Goal: Information Seeking & Learning: Learn about a topic

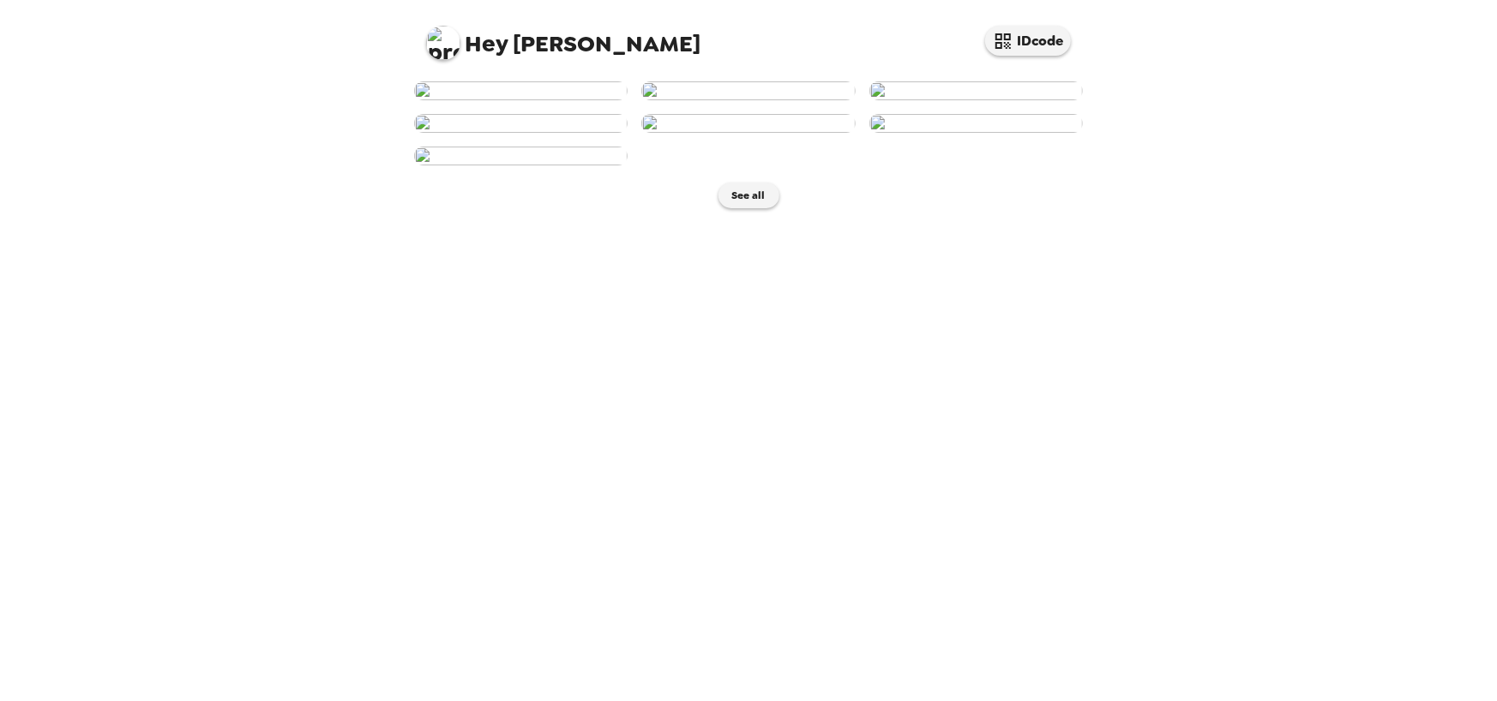
scroll to position [257, 0]
click at [744, 208] on button "See all" at bounding box center [748, 196] width 61 height 26
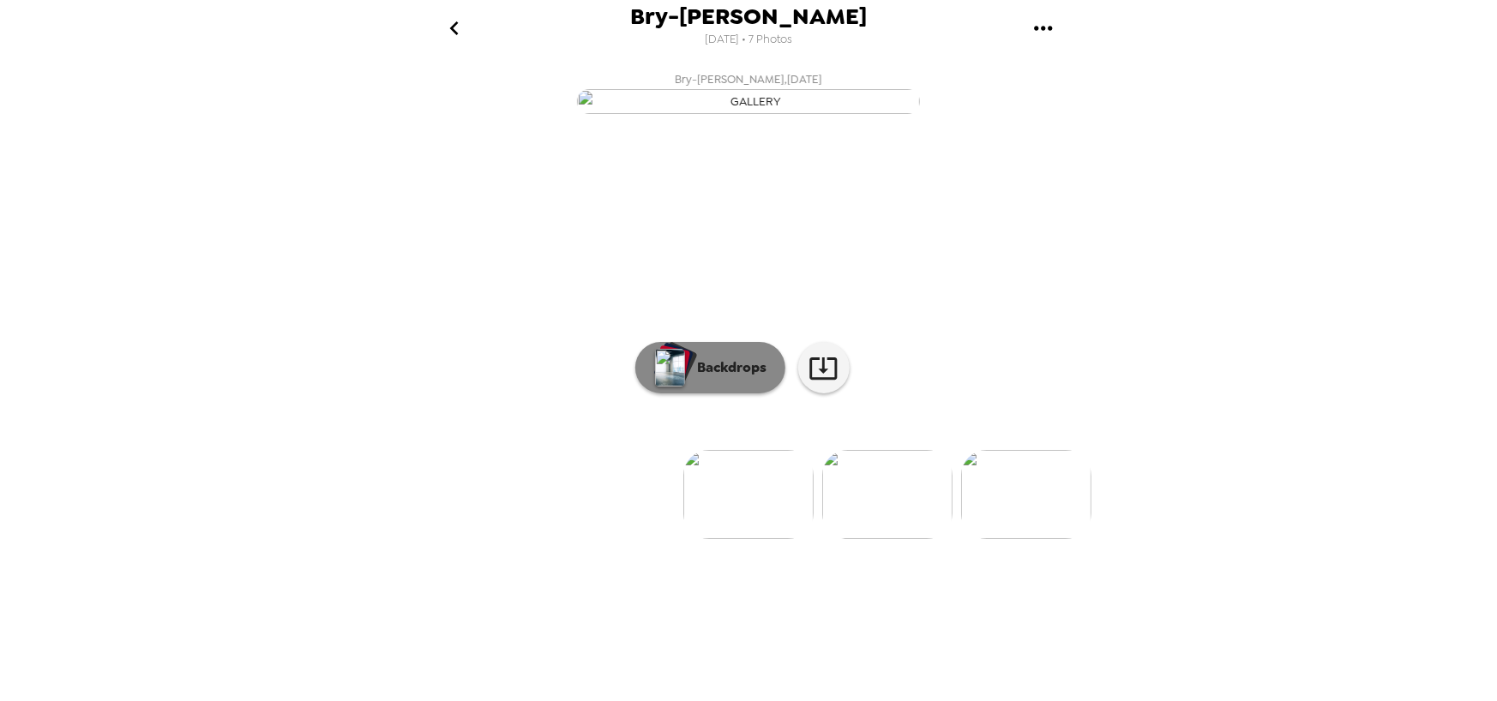
click at [759, 378] on p "Backdrops" at bounding box center [728, 367] width 78 height 21
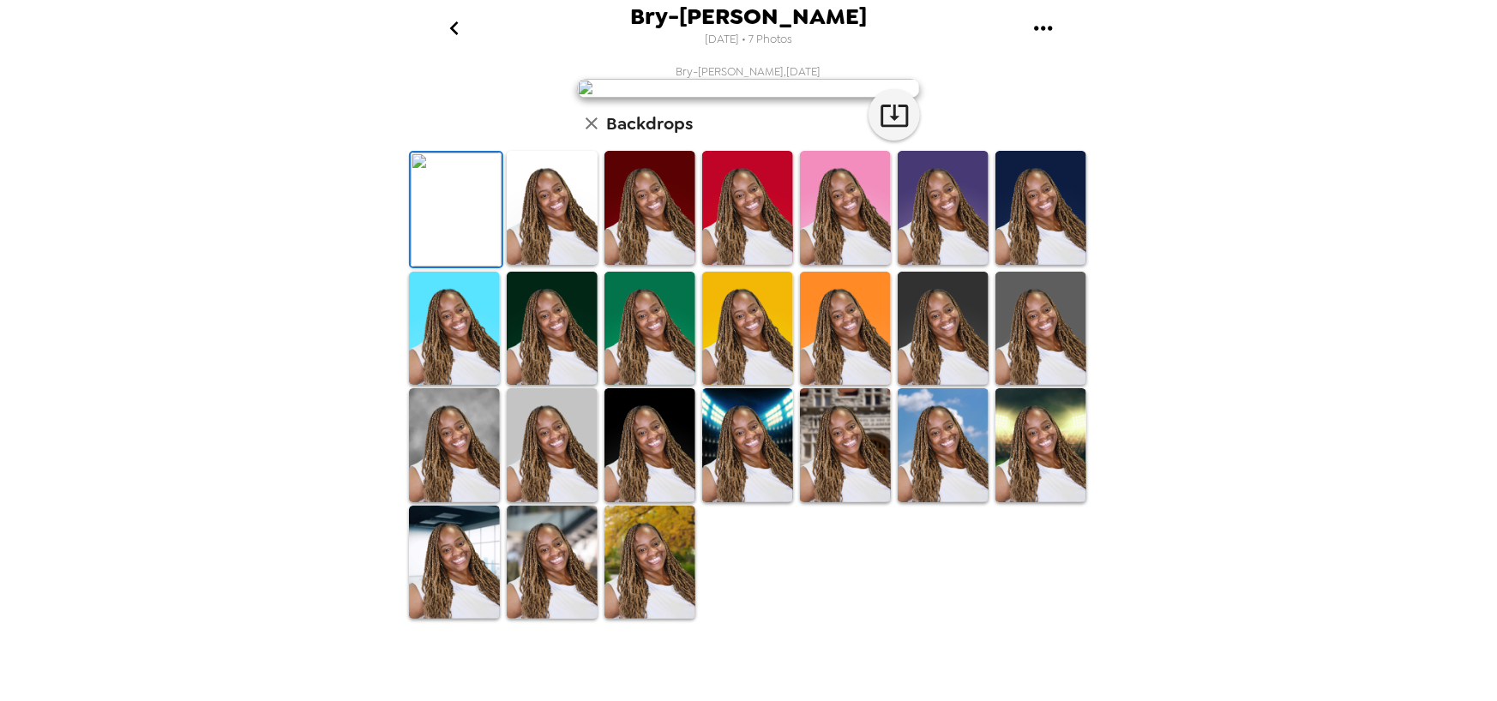
scroll to position [327, 0]
click at [646, 502] on img at bounding box center [649, 445] width 91 height 114
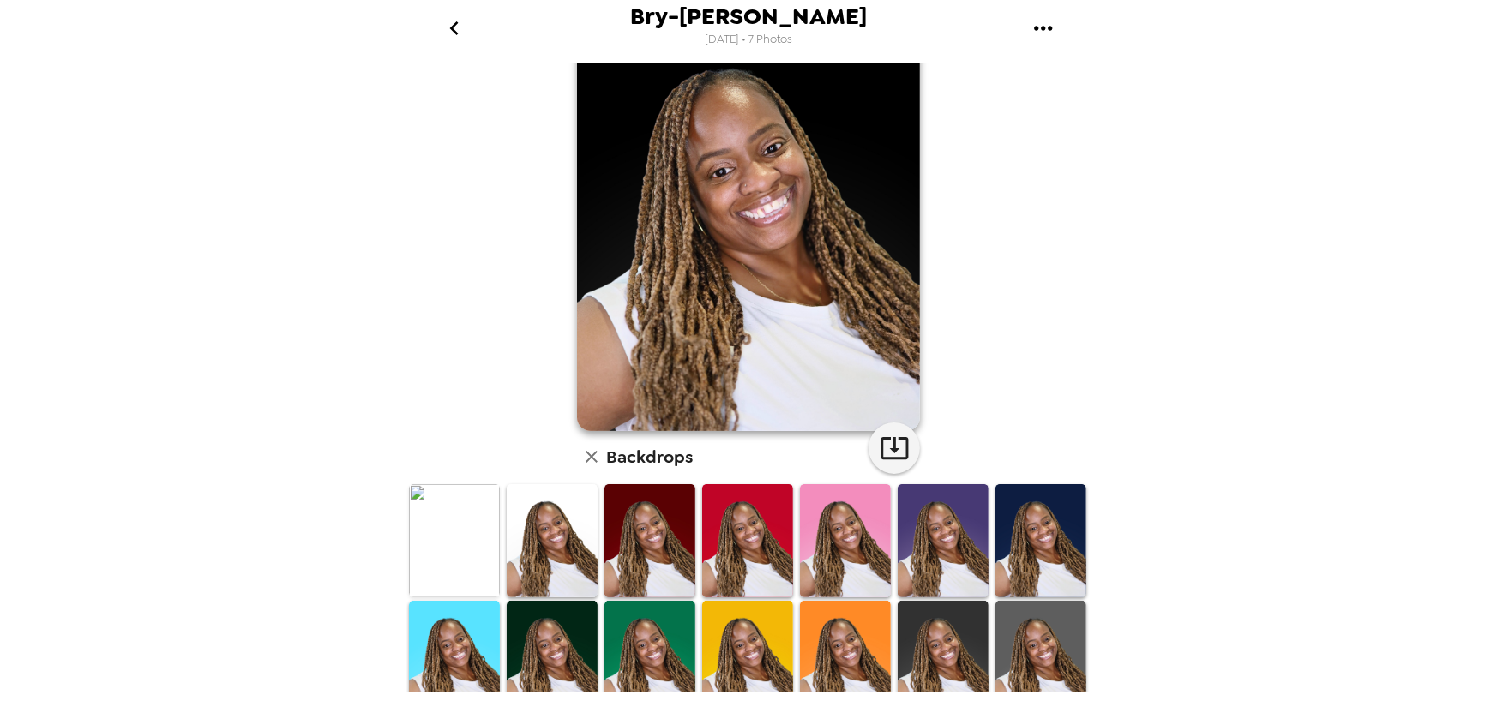
scroll to position [0, 0]
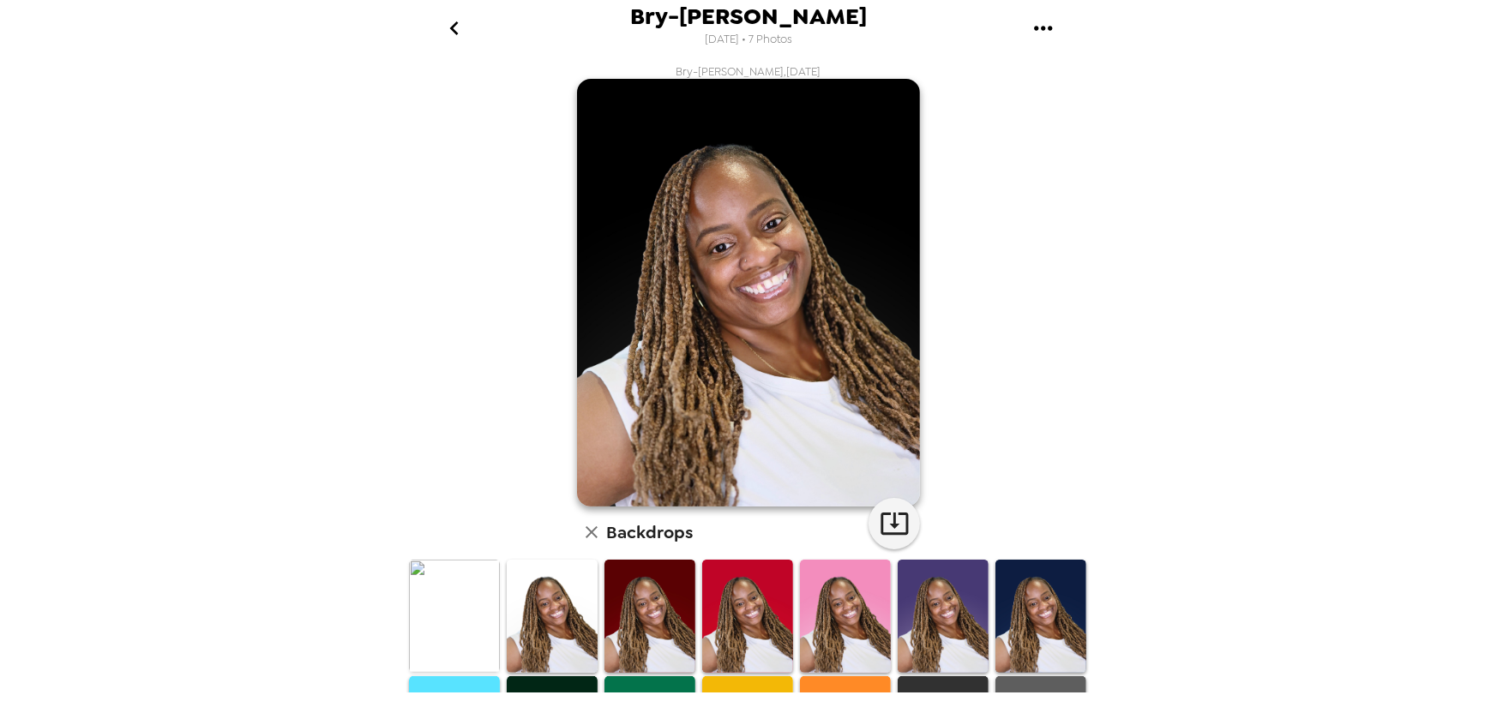
click at [453, 23] on icon "go back" at bounding box center [454, 28] width 27 height 27
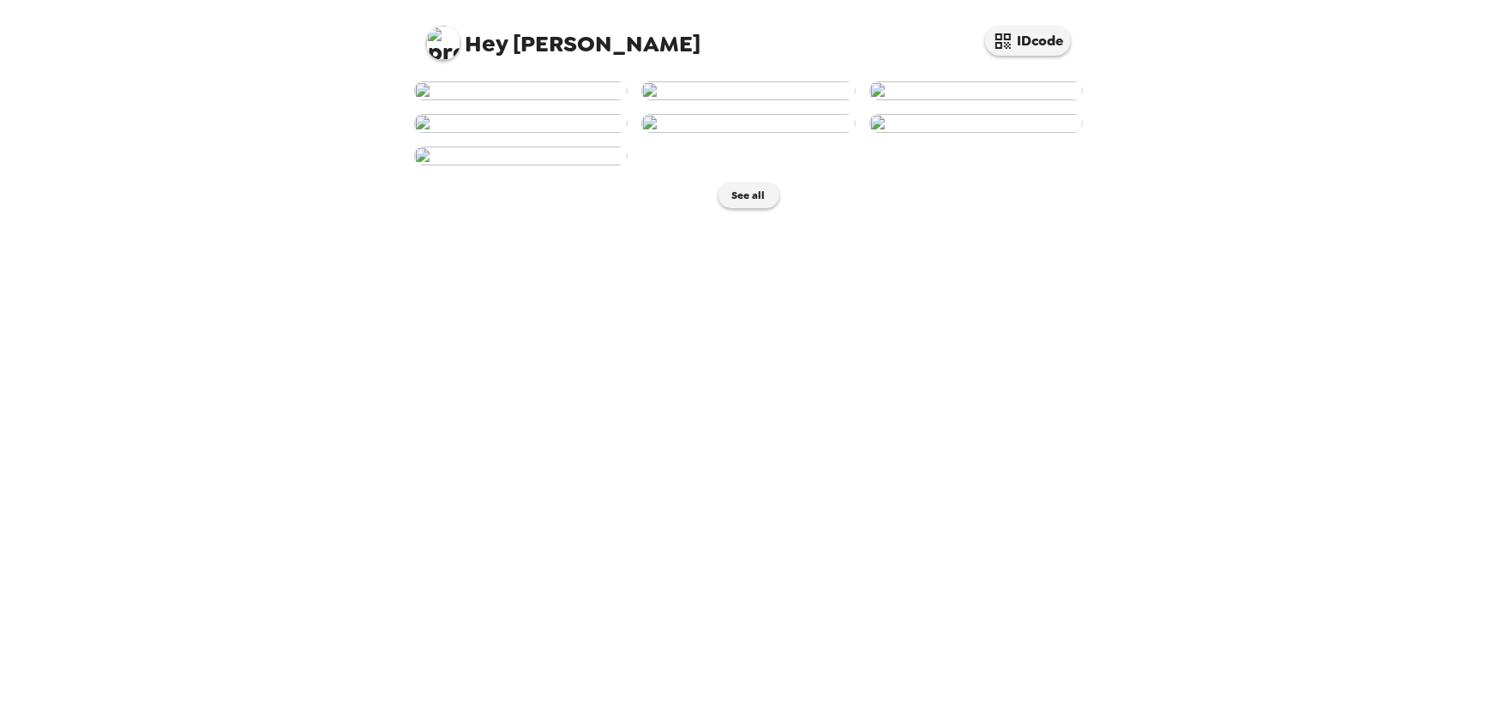
scroll to position [266, 0]
click at [745, 133] on img at bounding box center [747, 123] width 213 height 19
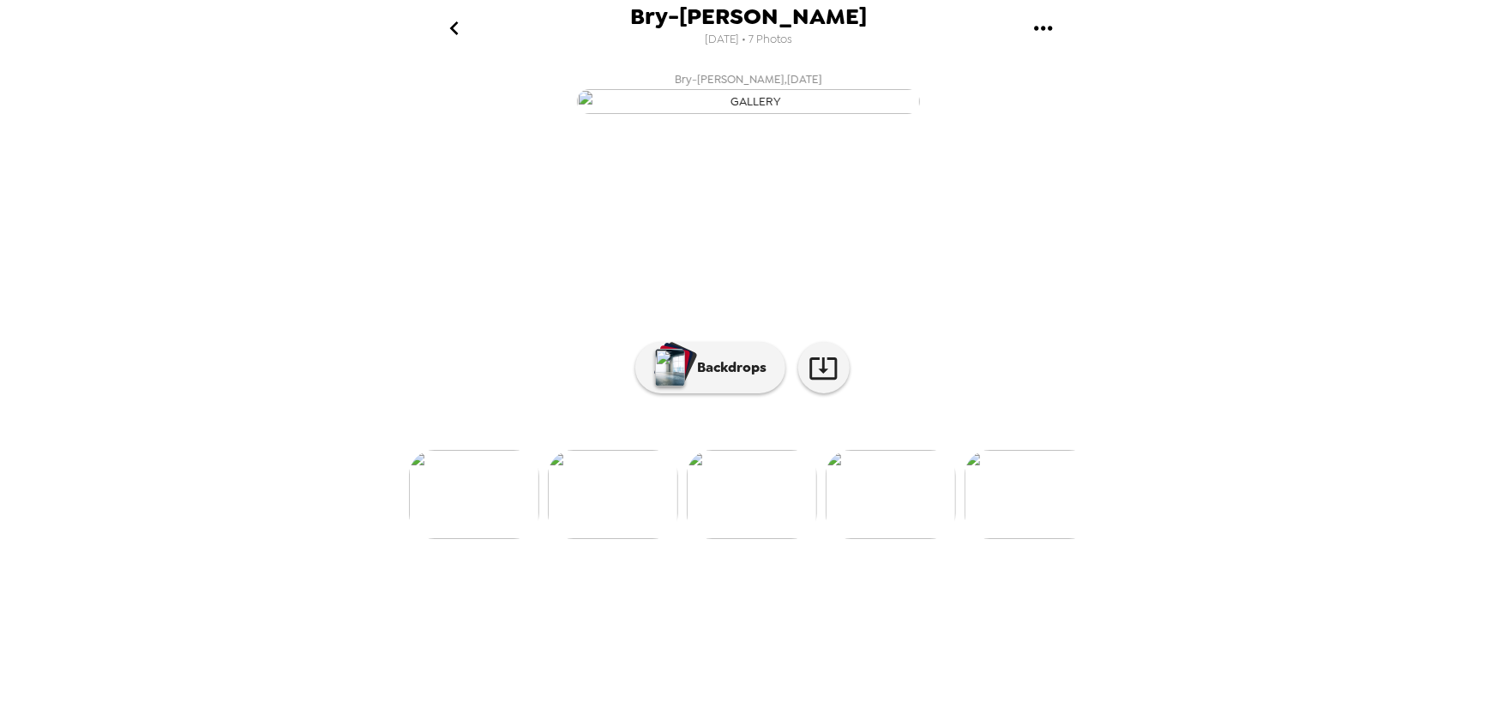
scroll to position [40, 0]
click at [708, 393] on button "Backdrops" at bounding box center [710, 367] width 150 height 51
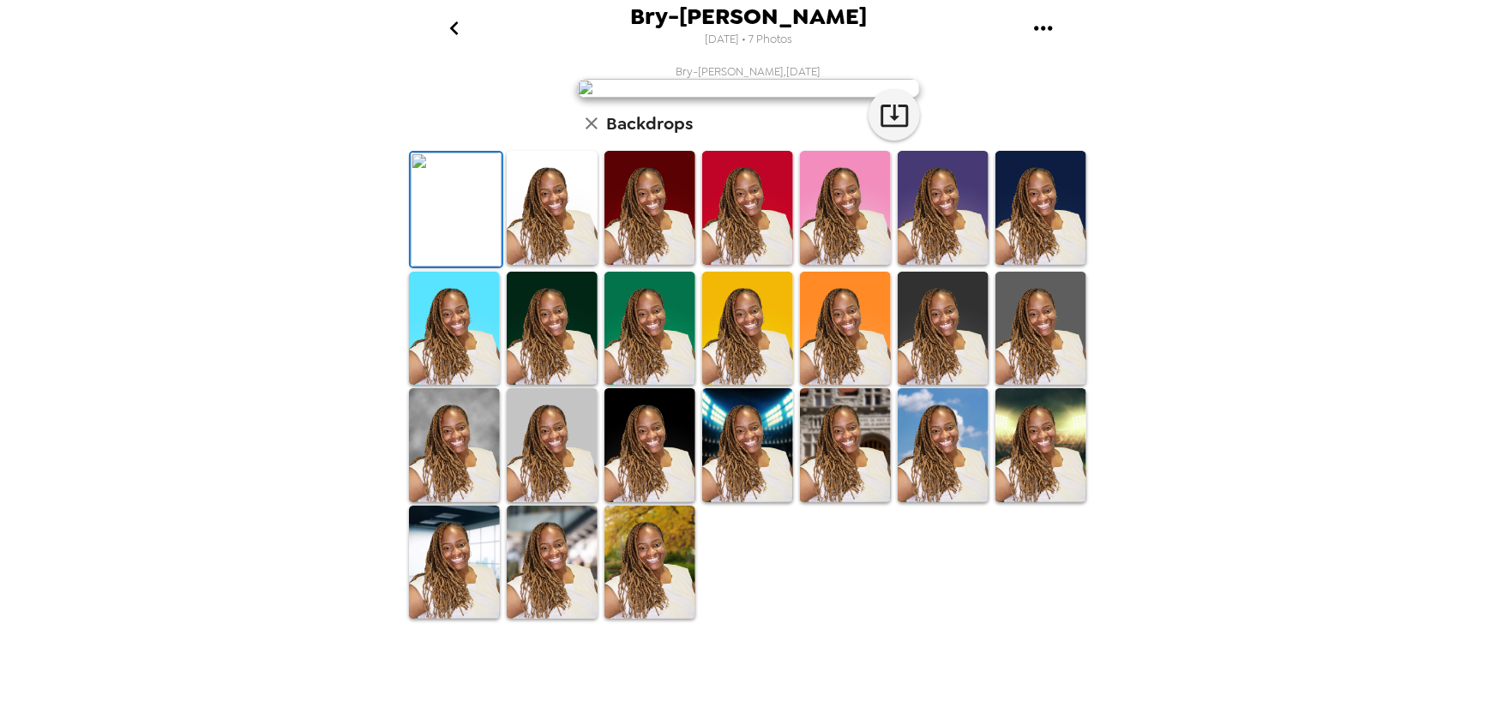
scroll to position [328, 0]
click at [665, 620] on img at bounding box center [649, 563] width 91 height 114
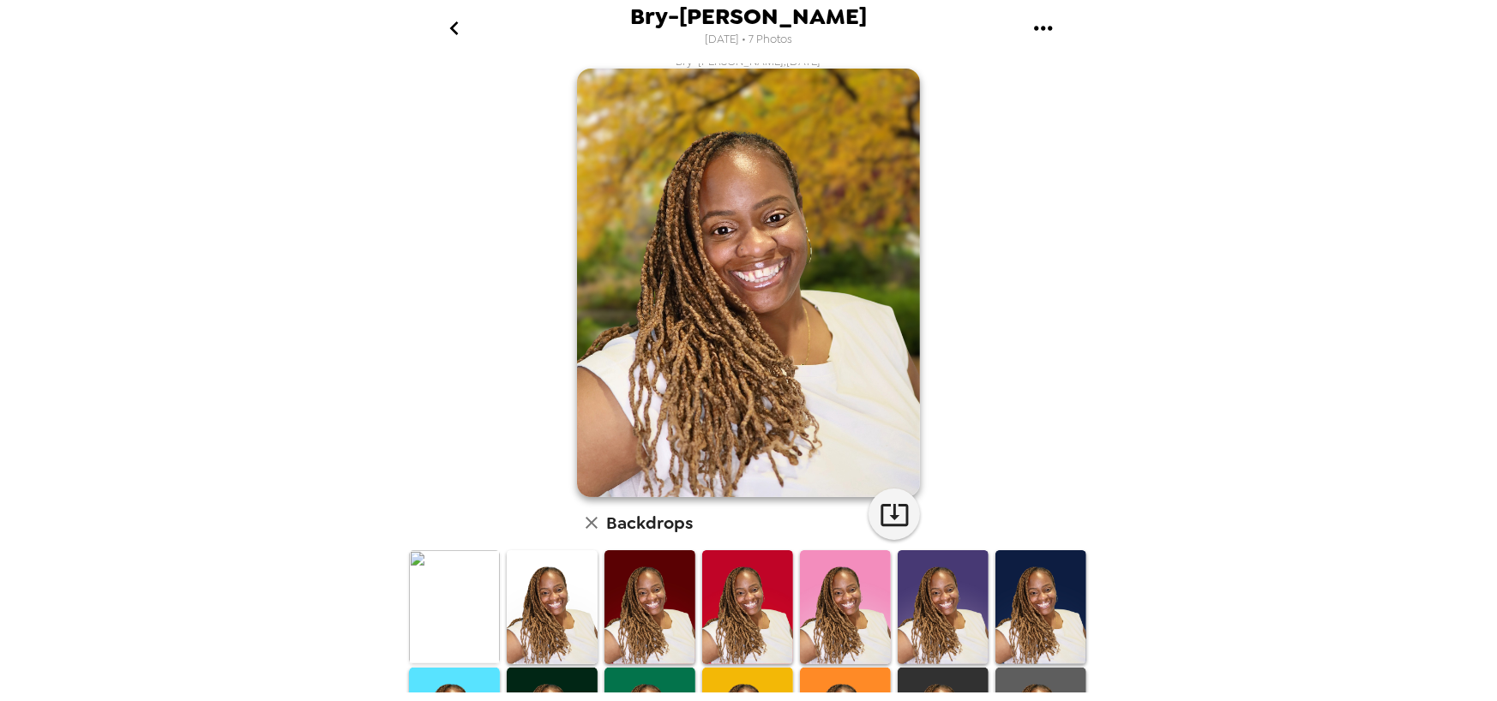
scroll to position [0, 0]
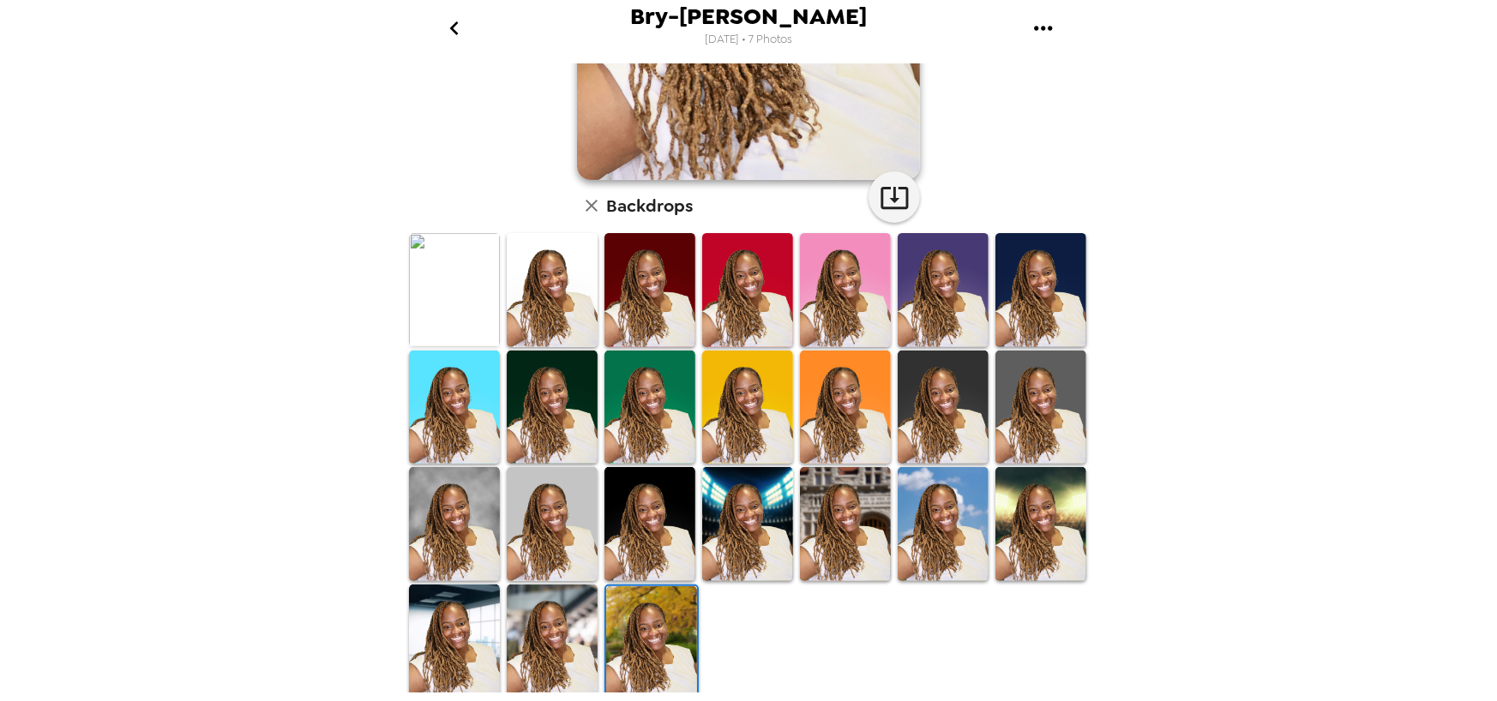
click at [822, 435] on img at bounding box center [845, 408] width 91 height 114
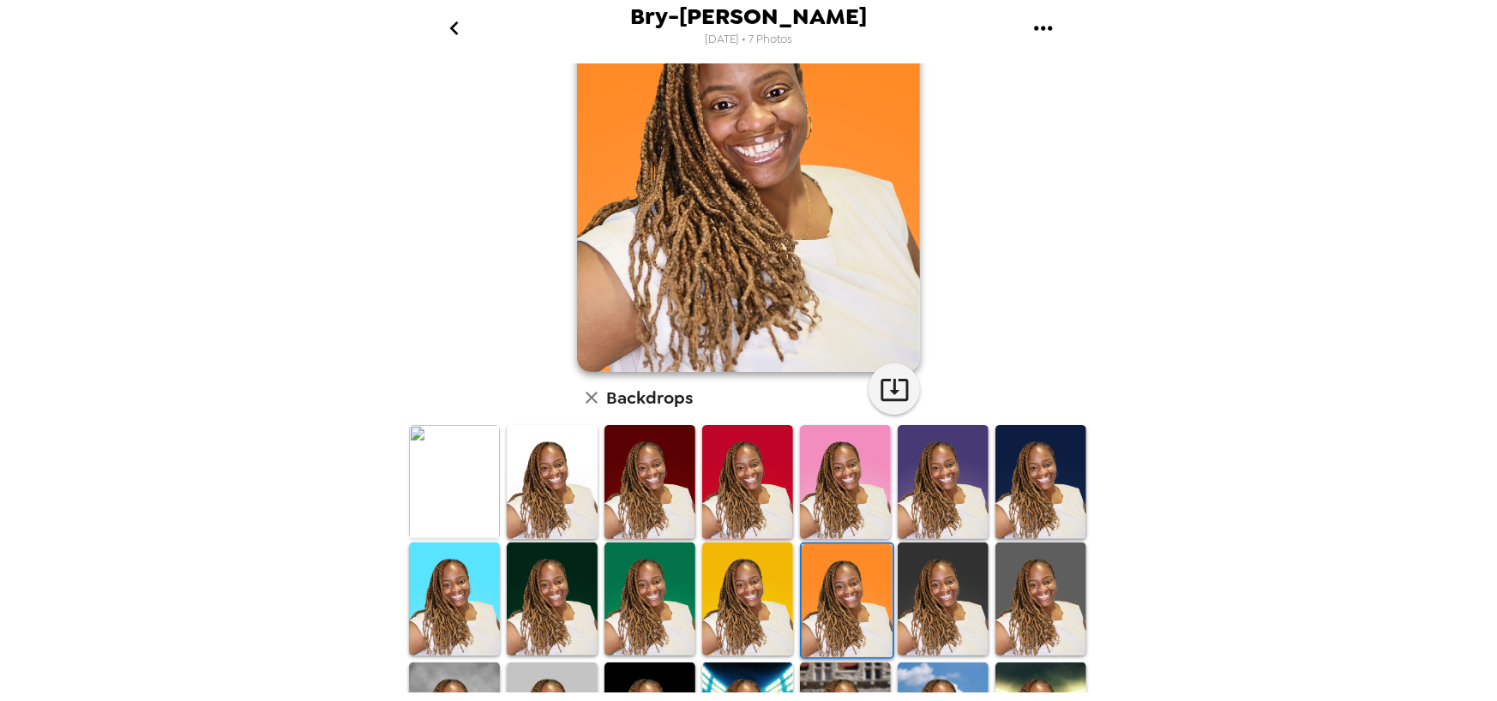
scroll to position [257, 0]
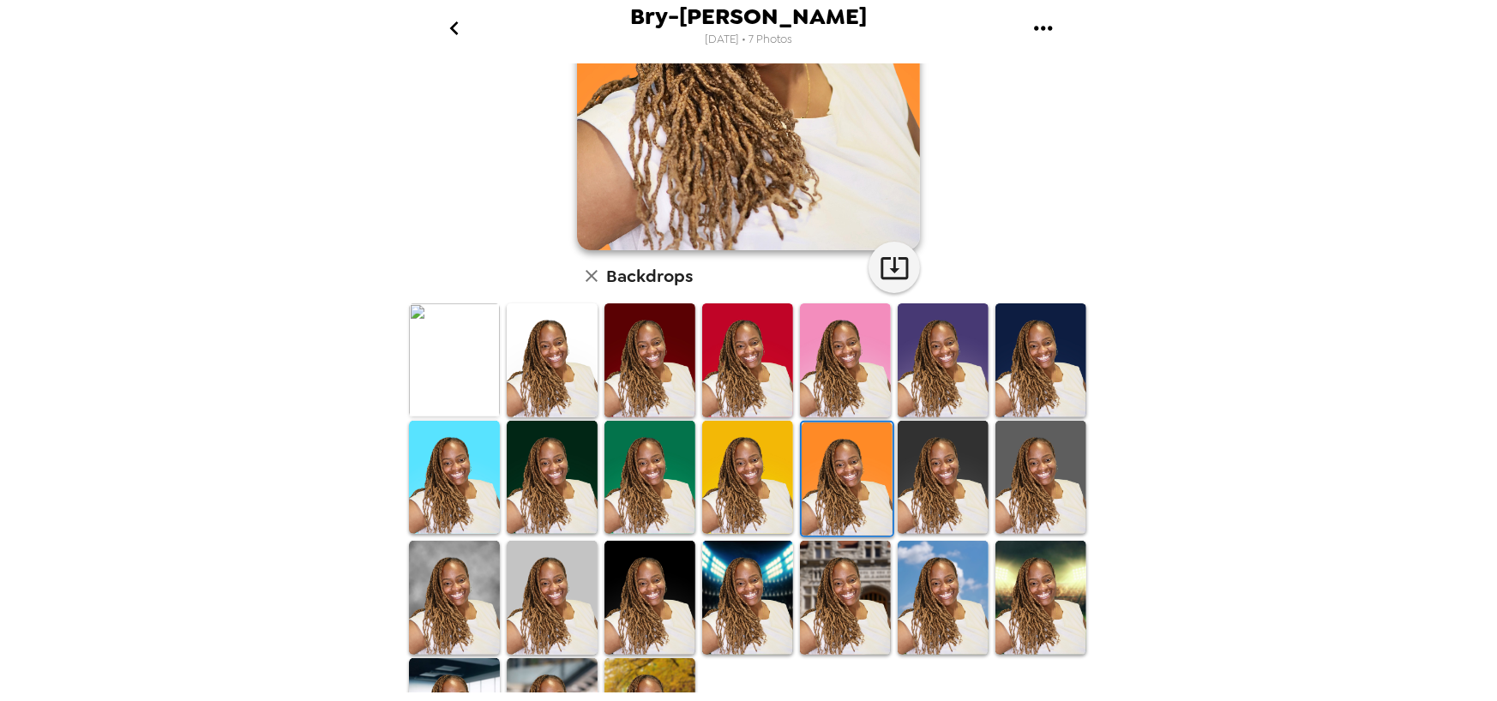
click at [1024, 569] on img at bounding box center [1040, 598] width 91 height 114
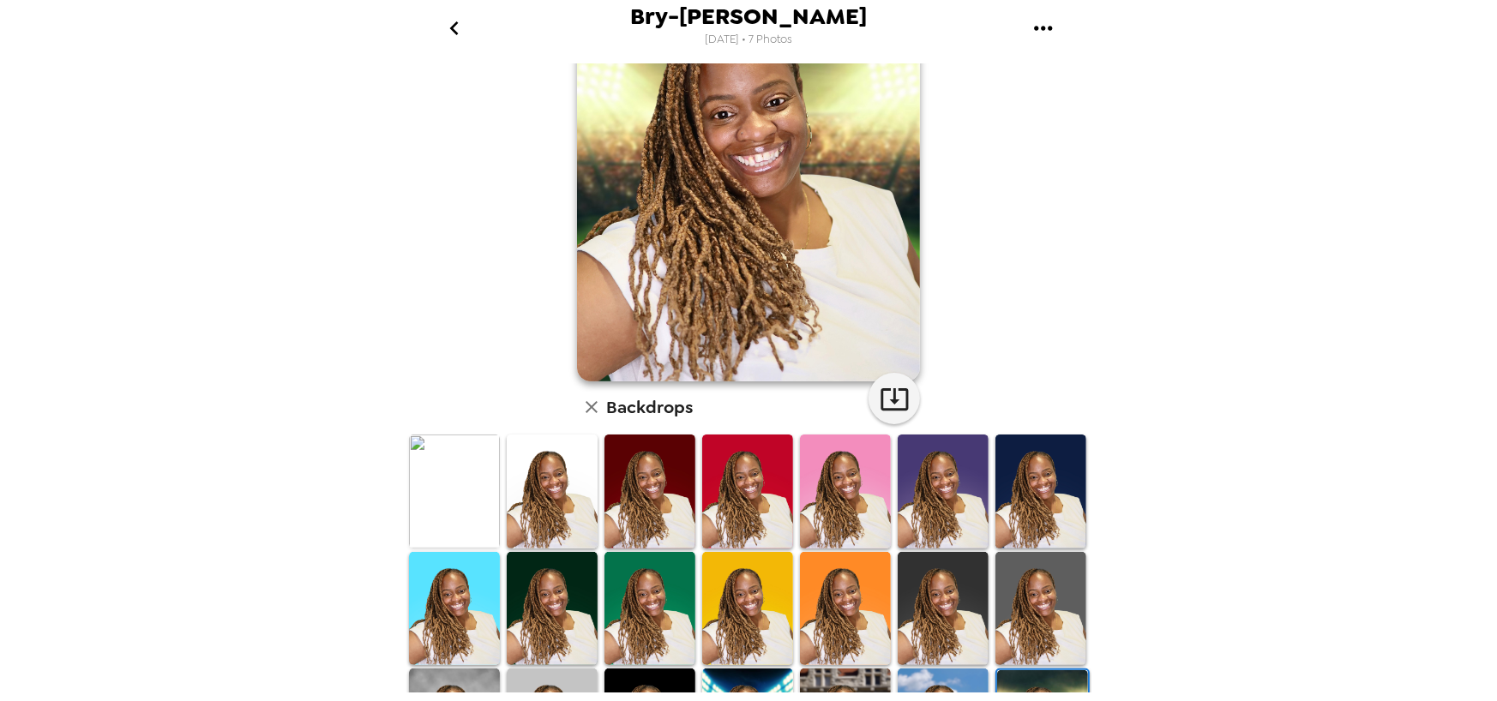
scroll to position [0, 0]
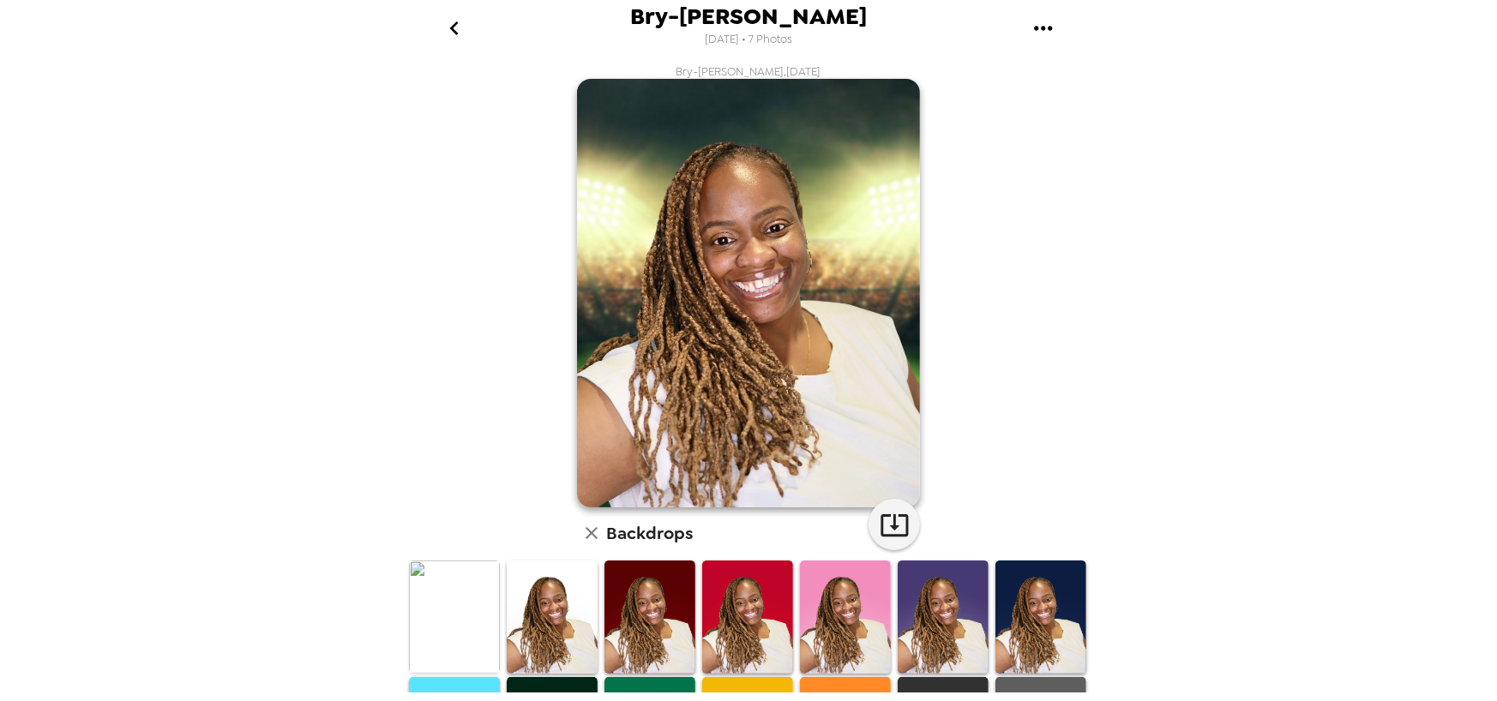
click at [459, 33] on icon "go back" at bounding box center [454, 28] width 27 height 27
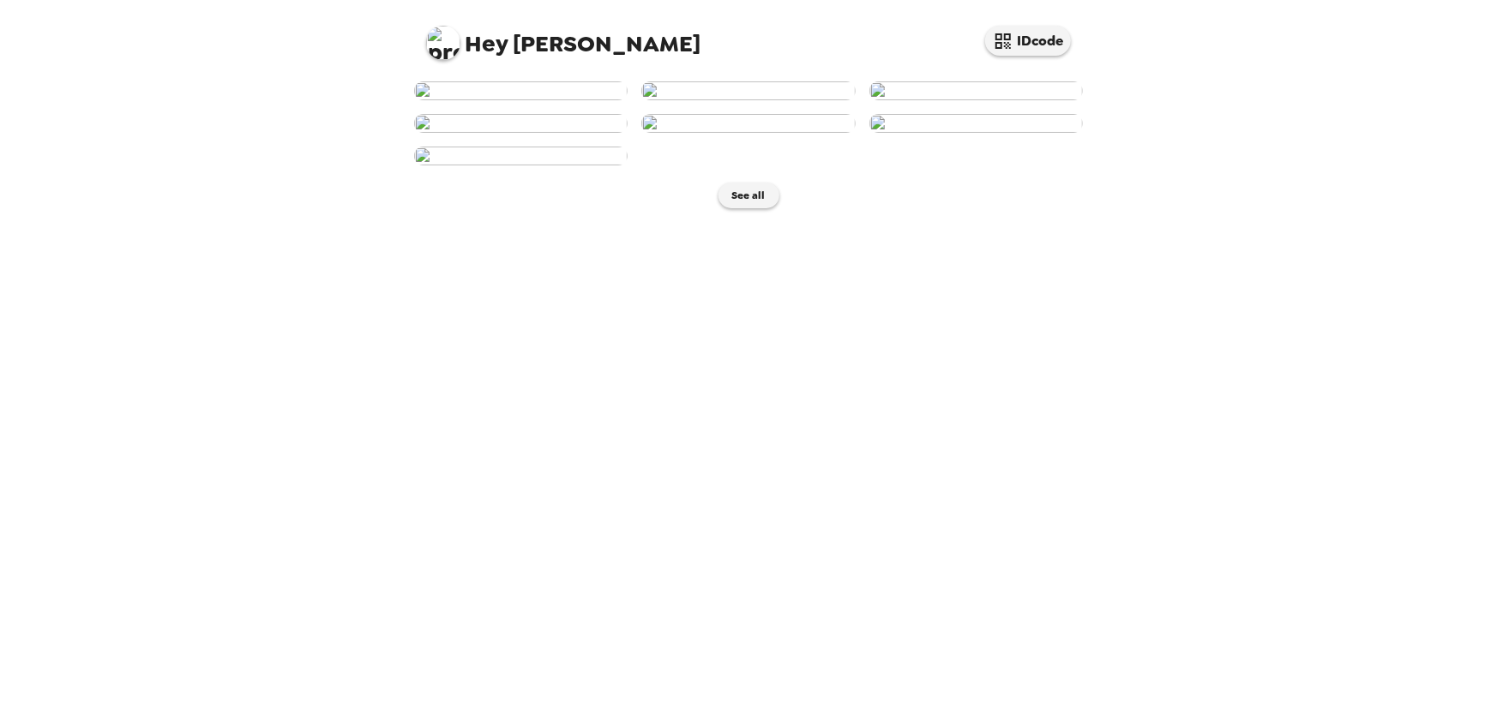
scroll to position [86, 0]
click at [930, 100] on img at bounding box center [975, 90] width 213 height 19
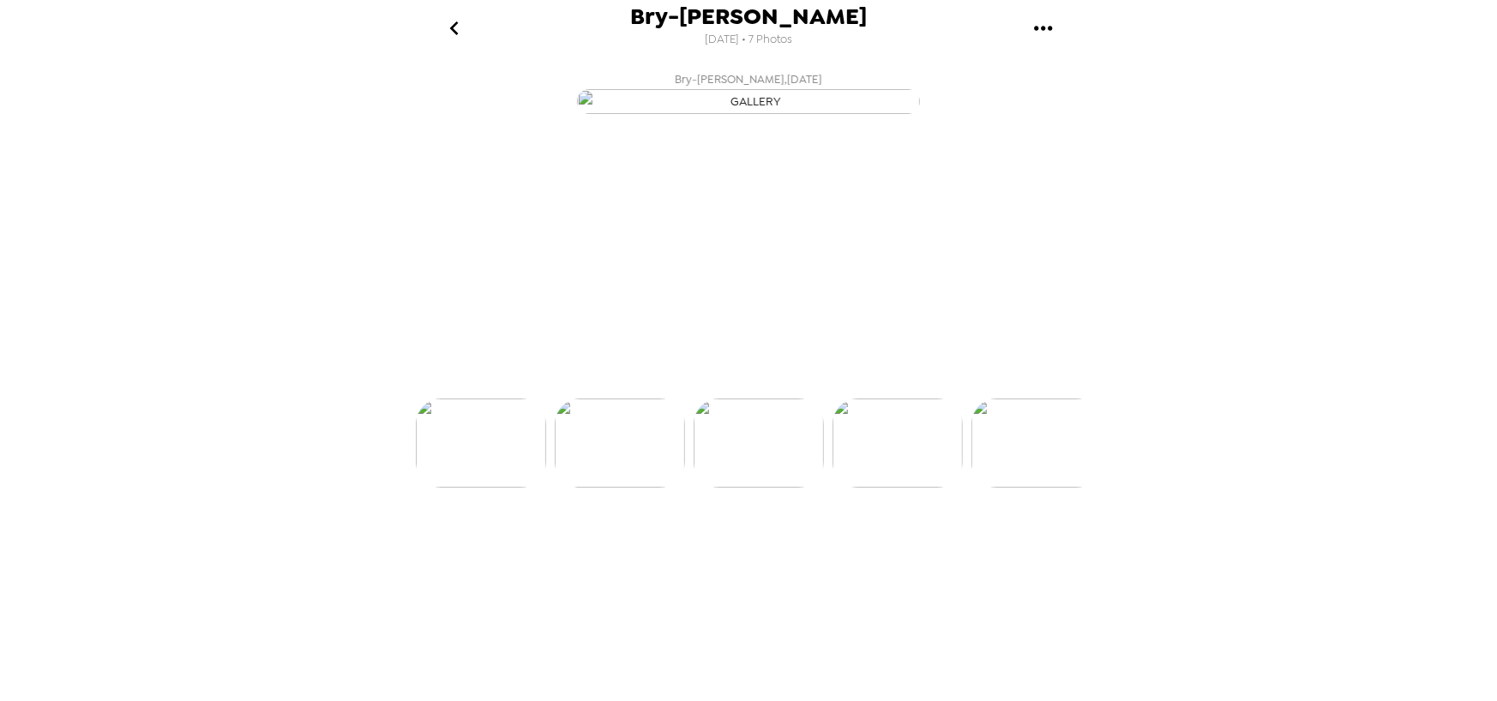
scroll to position [0, 275]
click at [451, 27] on icon "go back" at bounding box center [453, 28] width 9 height 14
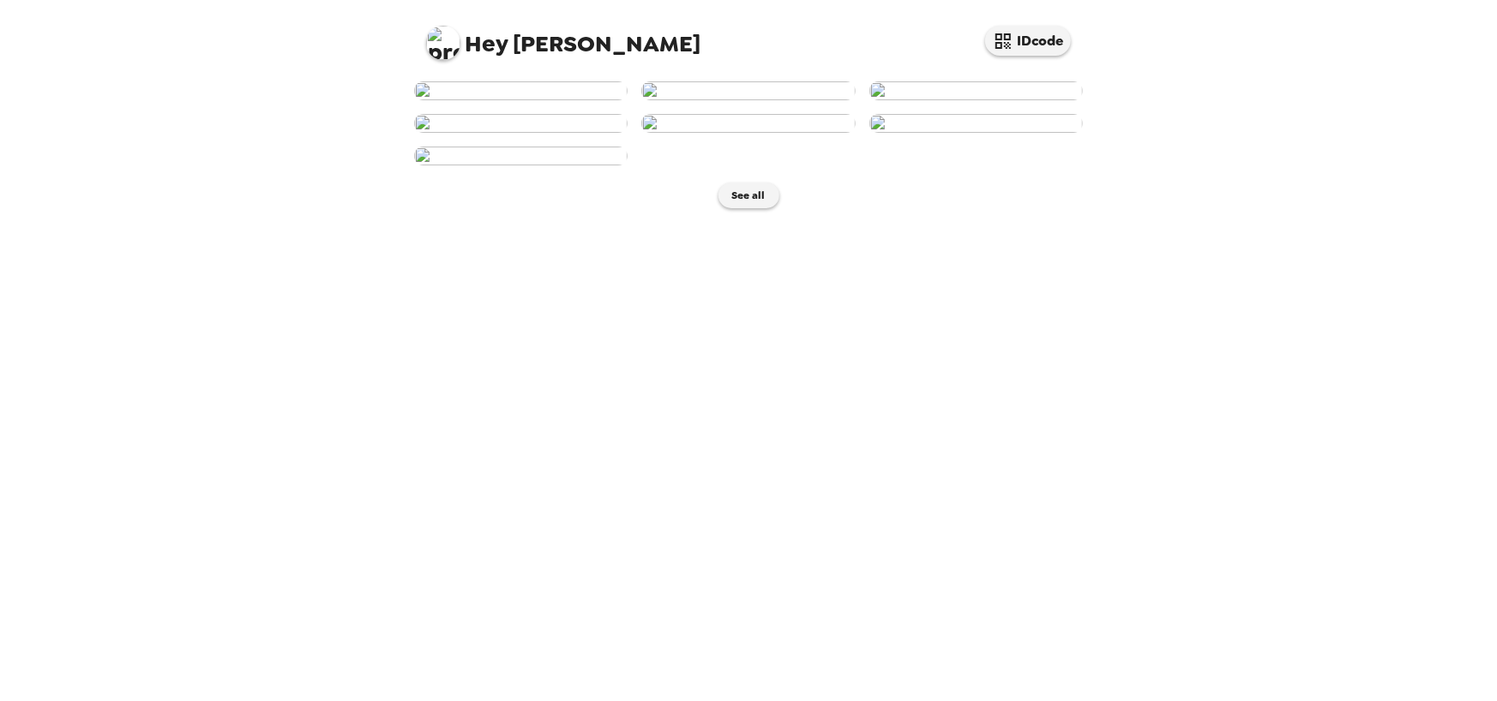
click at [981, 133] on img at bounding box center [975, 123] width 213 height 19
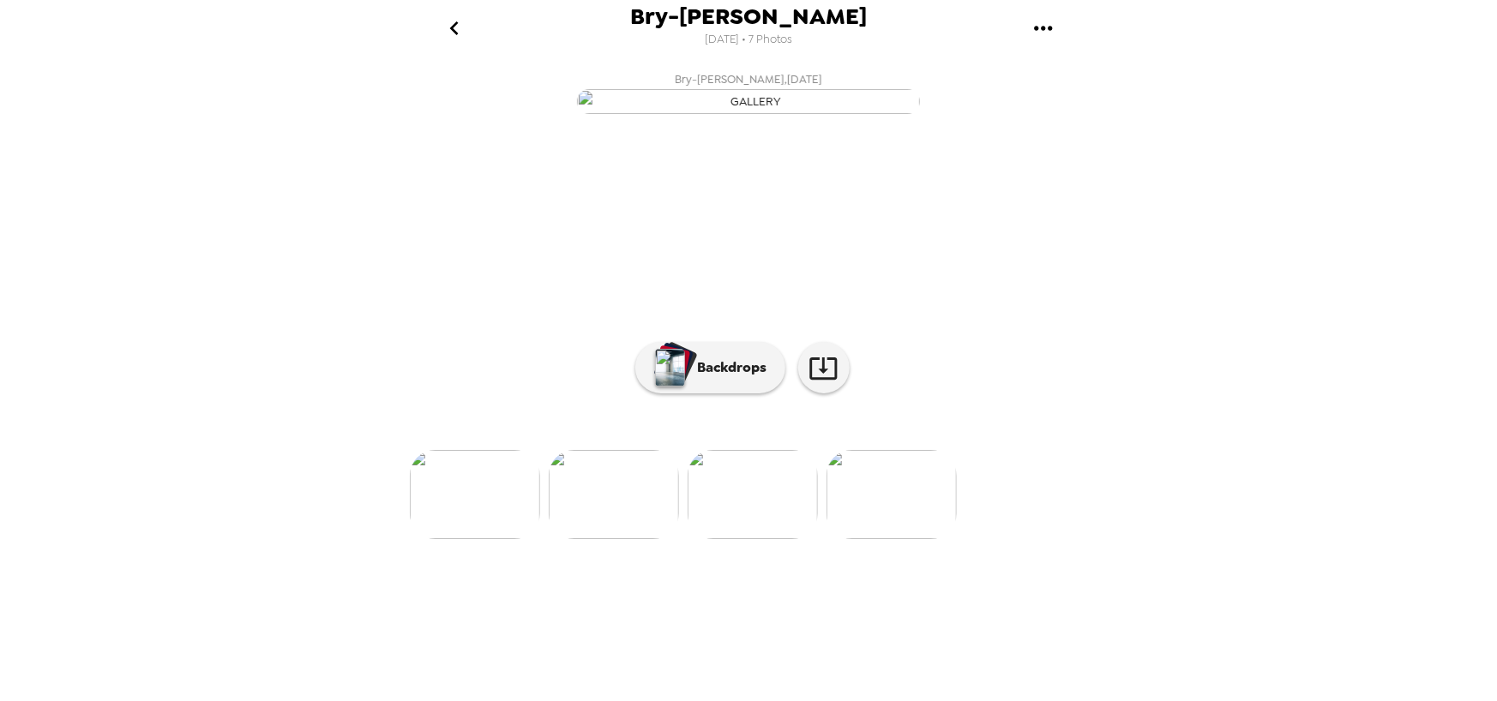
scroll to position [40, 0]
click at [693, 378] on p "Backdrops" at bounding box center [728, 367] width 78 height 21
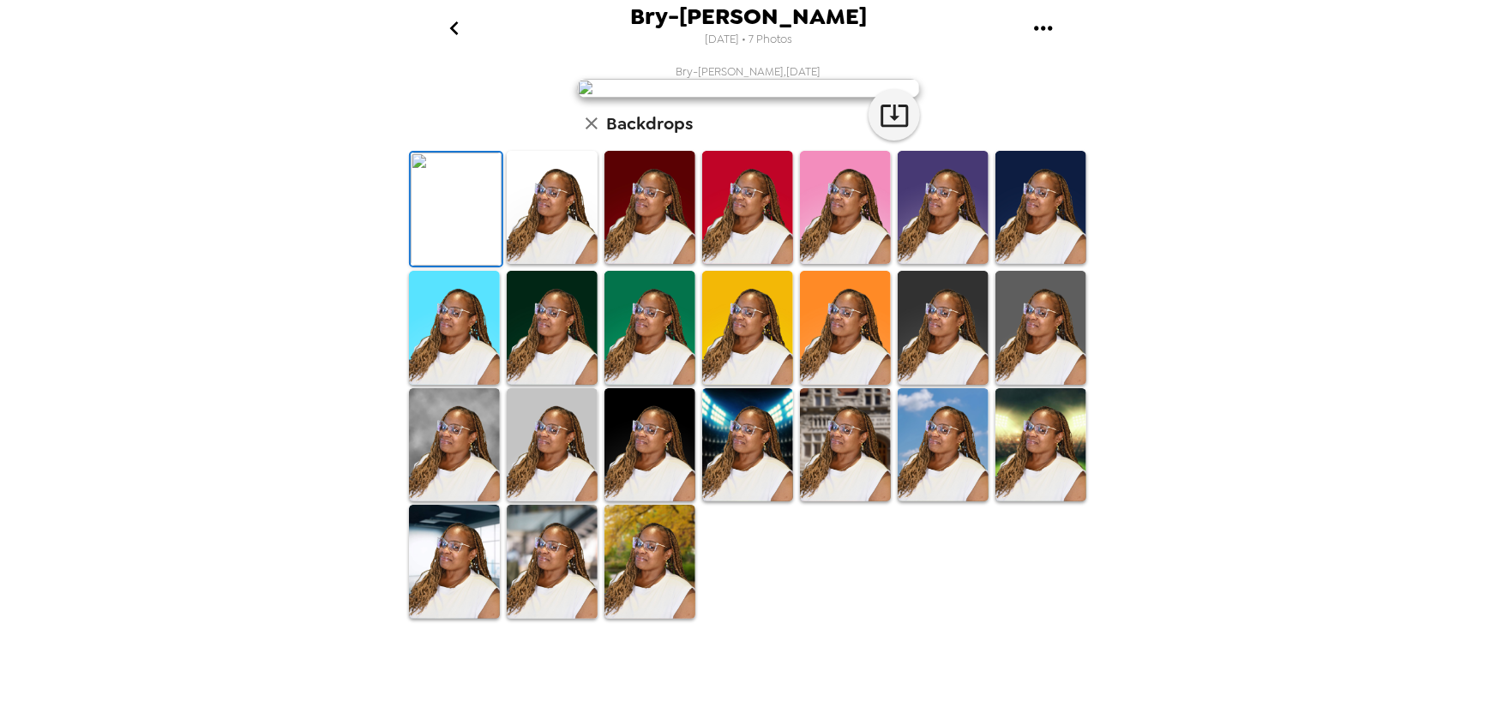
scroll to position [328, 0]
click at [643, 610] on img at bounding box center [649, 561] width 91 height 113
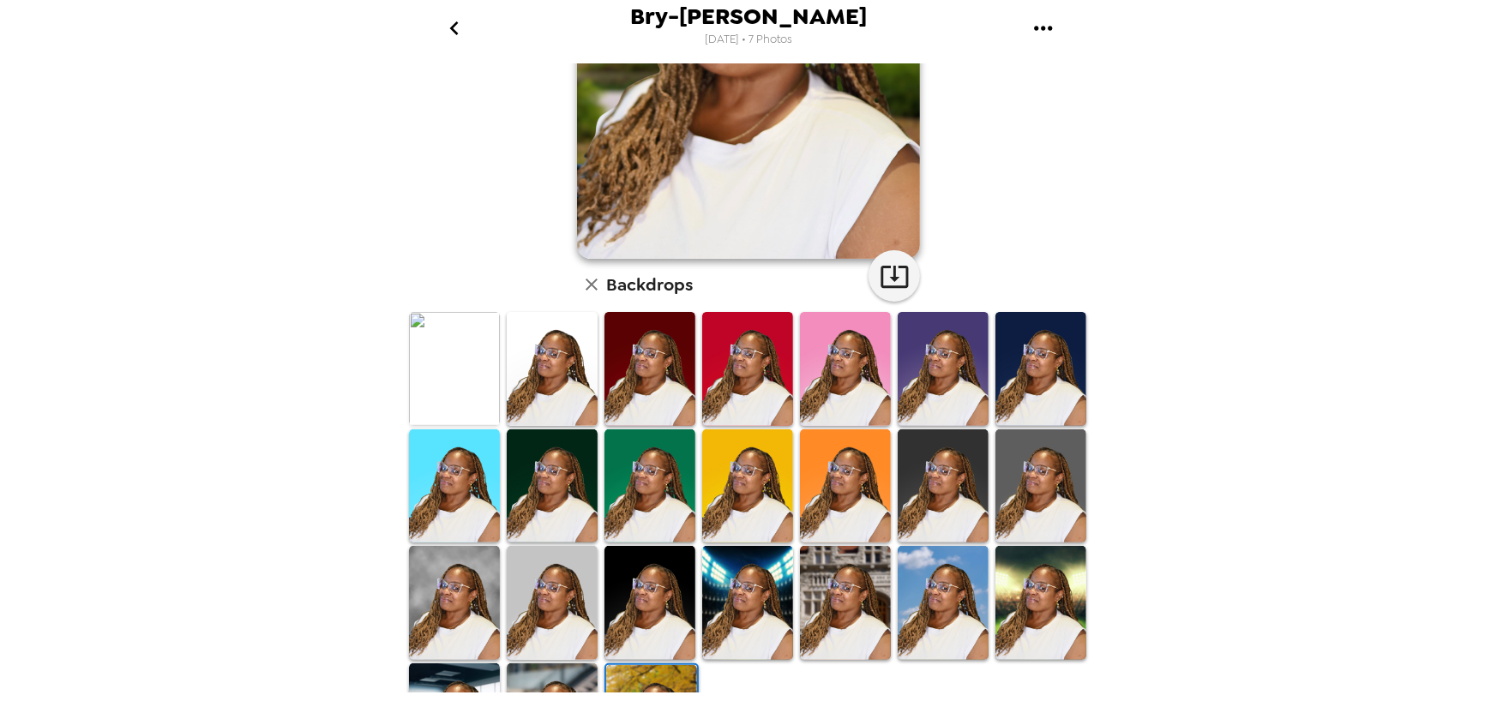
scroll to position [71, 0]
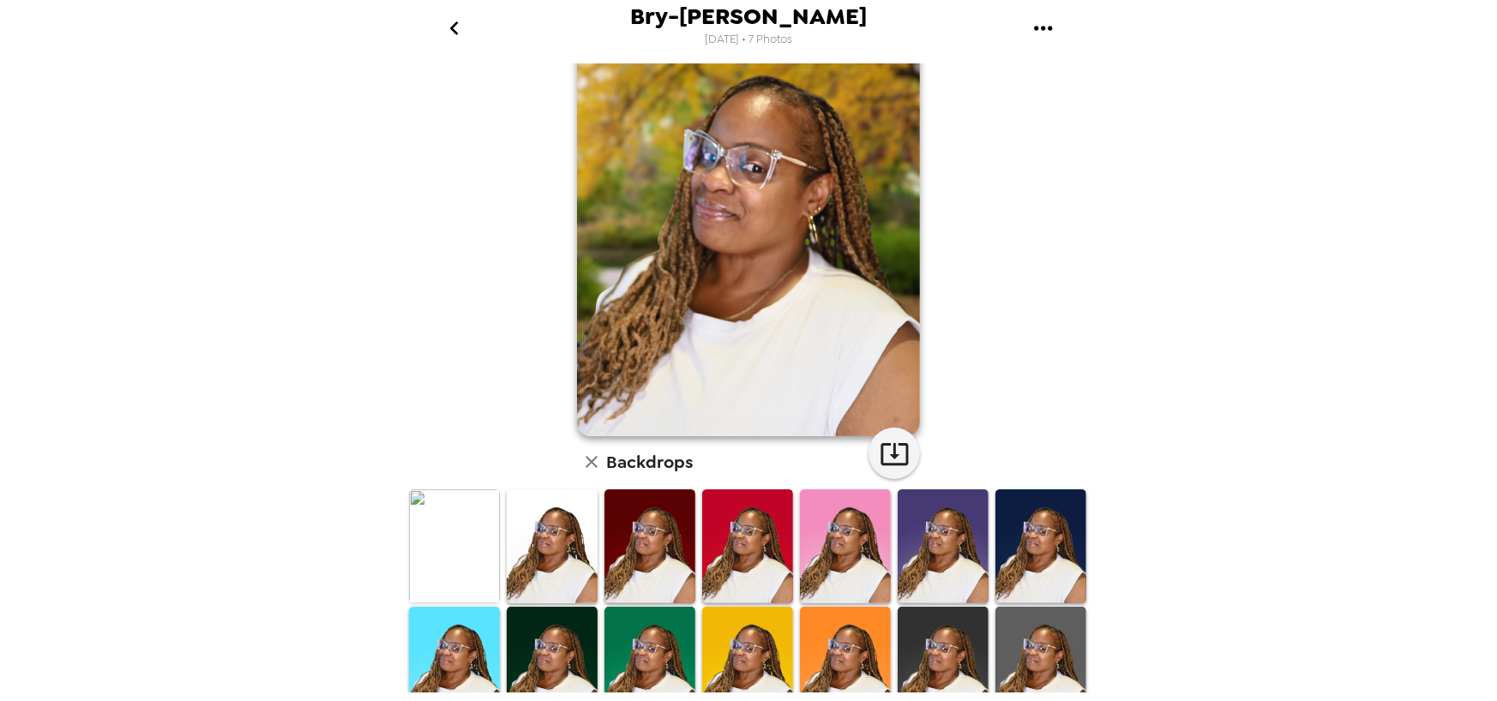
click at [466, 530] on img at bounding box center [454, 545] width 91 height 113
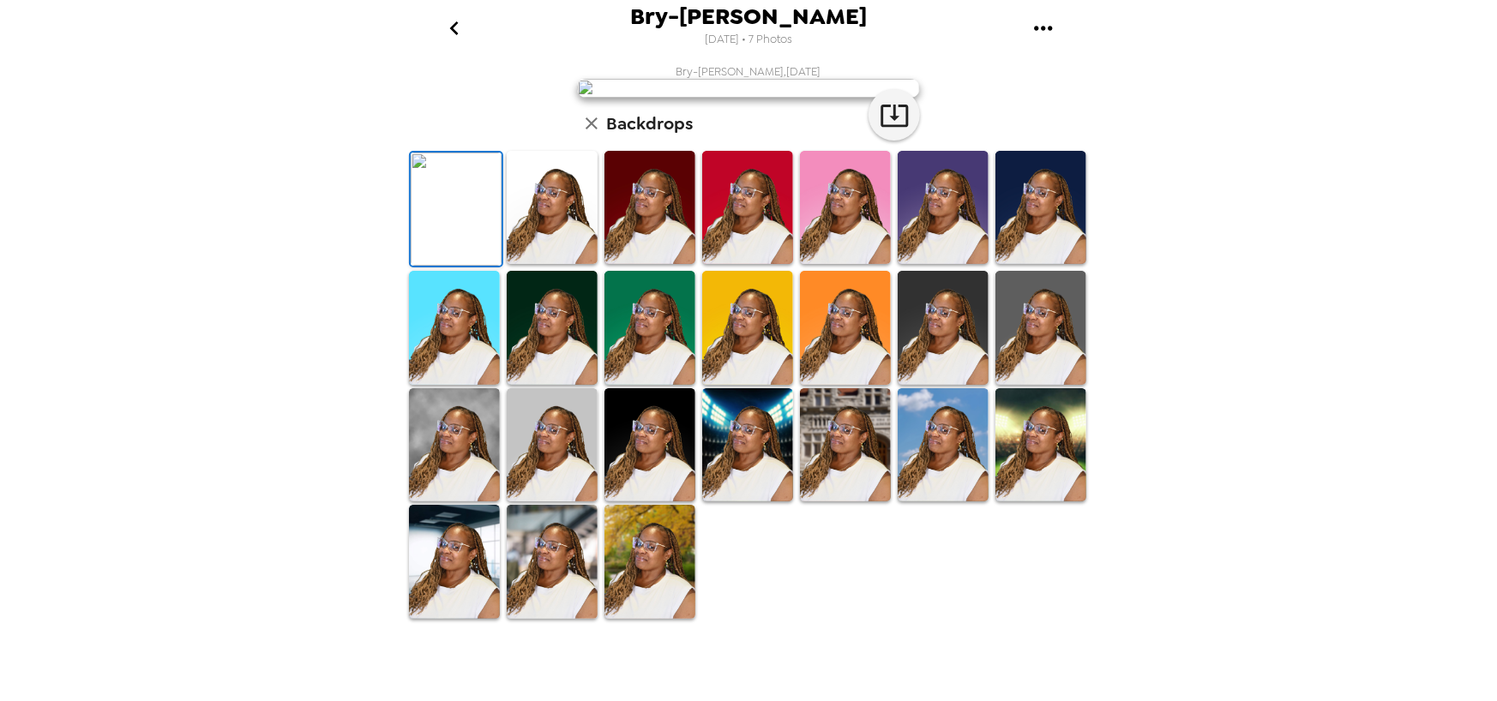
scroll to position [0, 0]
click at [458, 27] on icon "go back" at bounding box center [454, 28] width 27 height 27
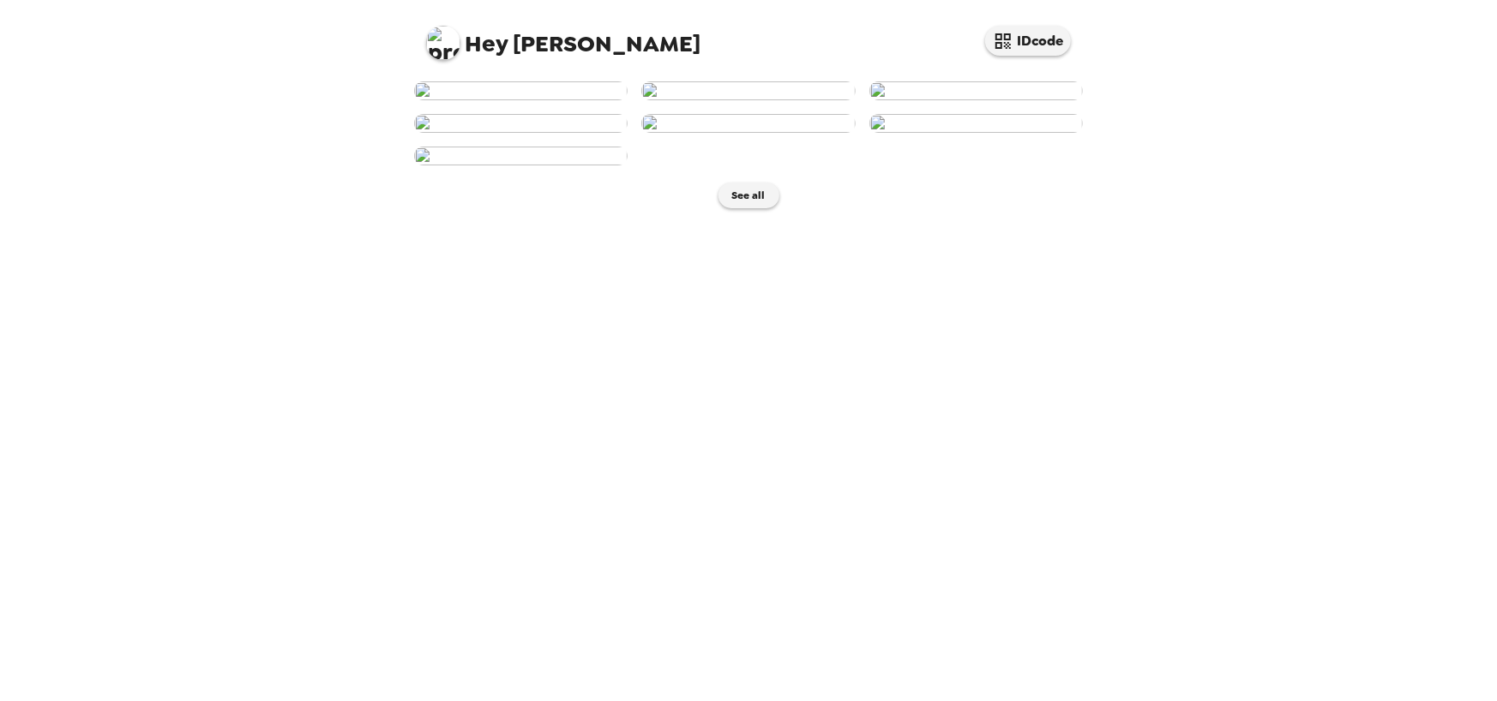
scroll to position [86, 0]
click at [577, 133] on img at bounding box center [520, 123] width 213 height 19
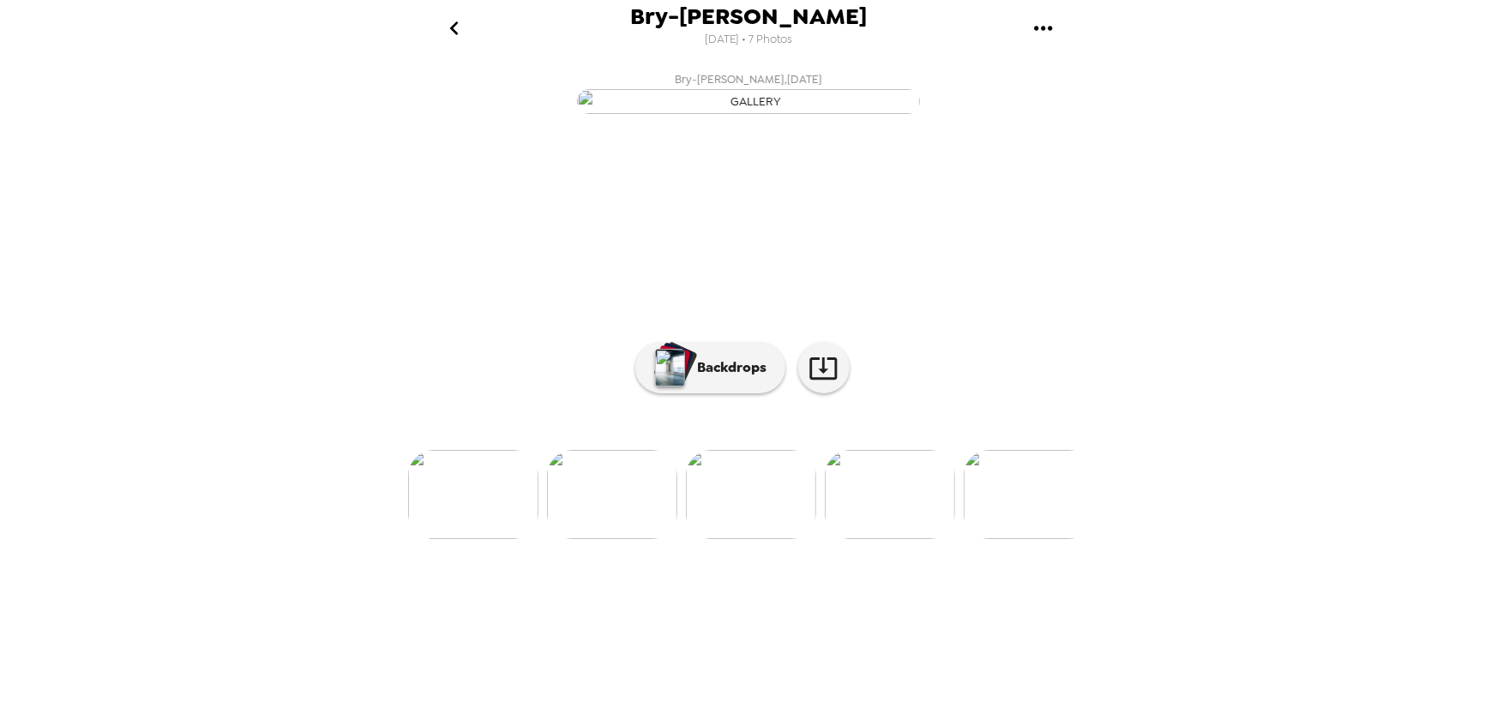
scroll to position [40, 0]
click at [681, 389] on div "button" at bounding box center [670, 367] width 34 height 43
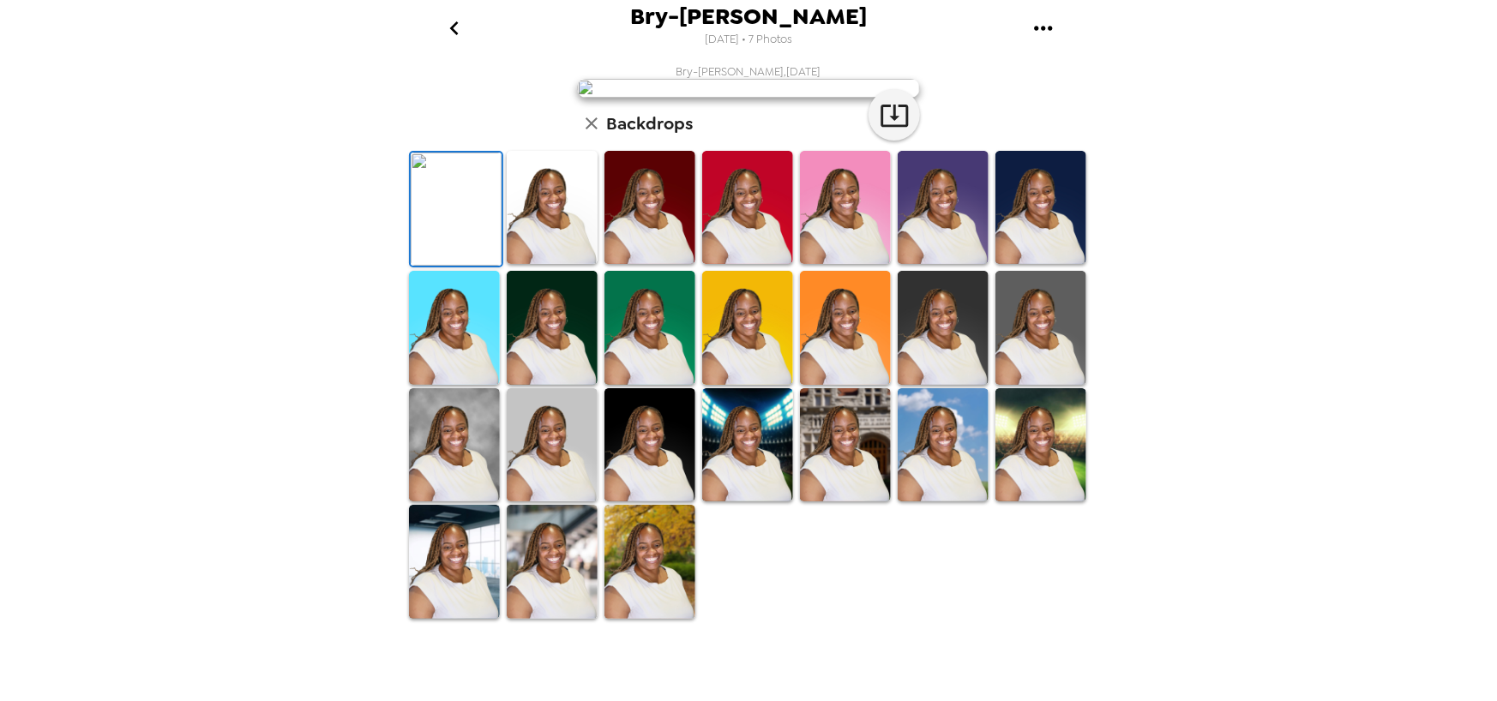
scroll to position [328, 0]
click at [683, 610] on img at bounding box center [649, 561] width 91 height 113
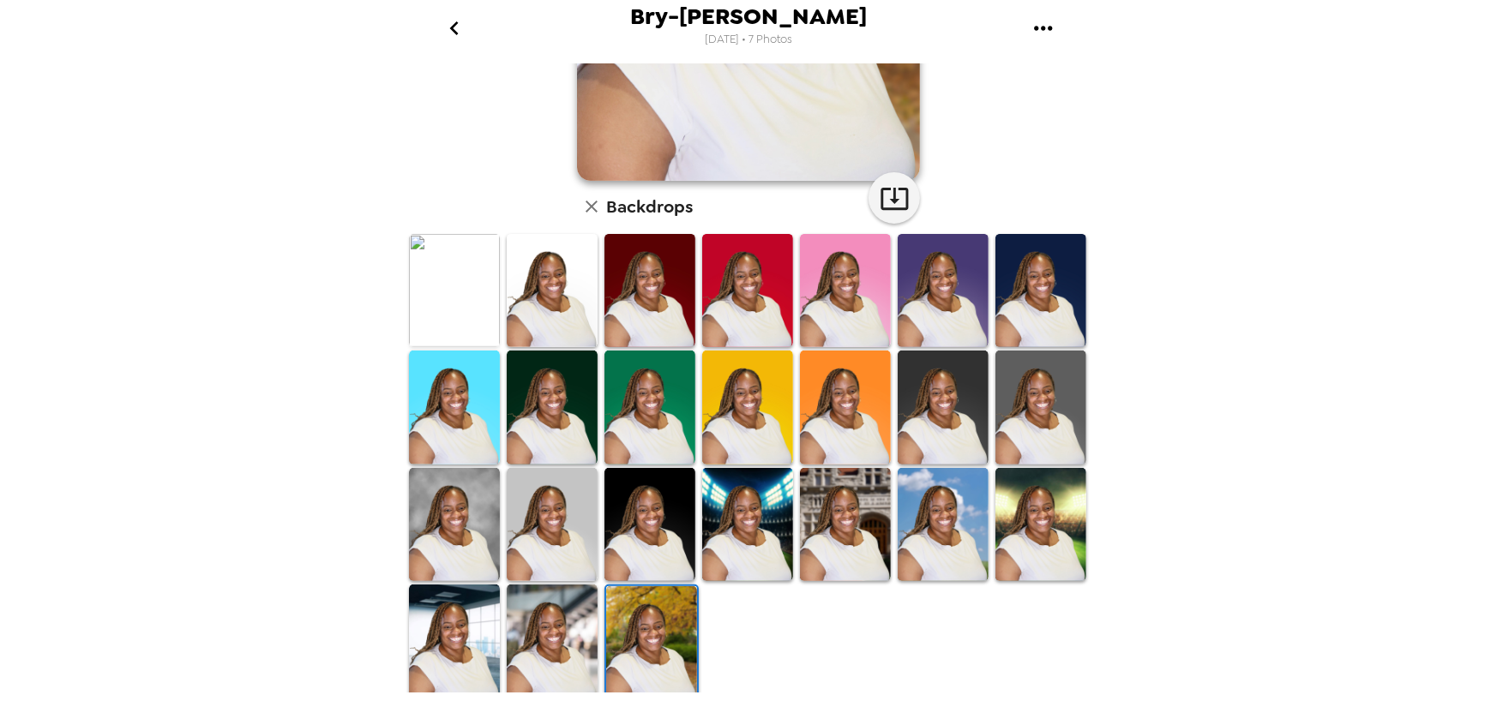
scroll to position [327, 0]
click at [533, 626] on img at bounding box center [552, 640] width 91 height 113
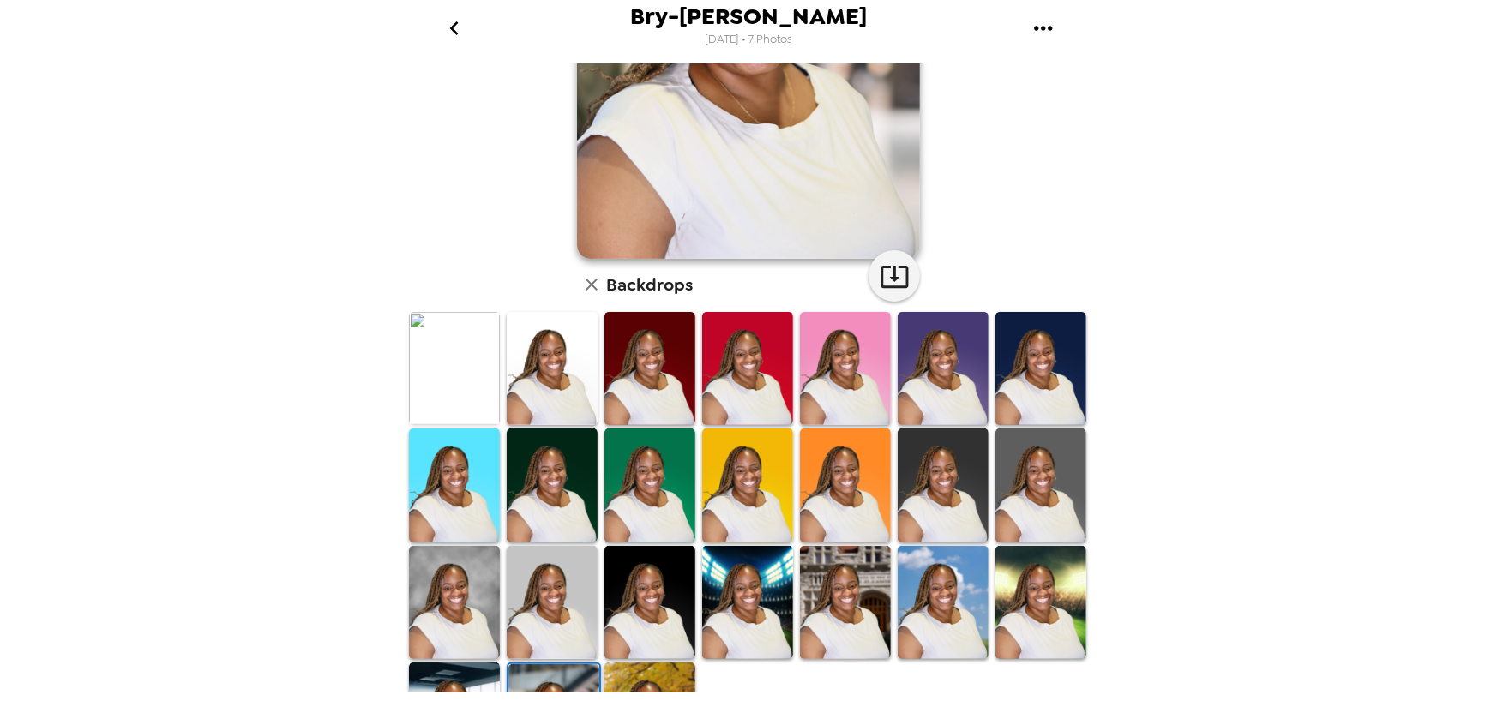
scroll to position [257, 0]
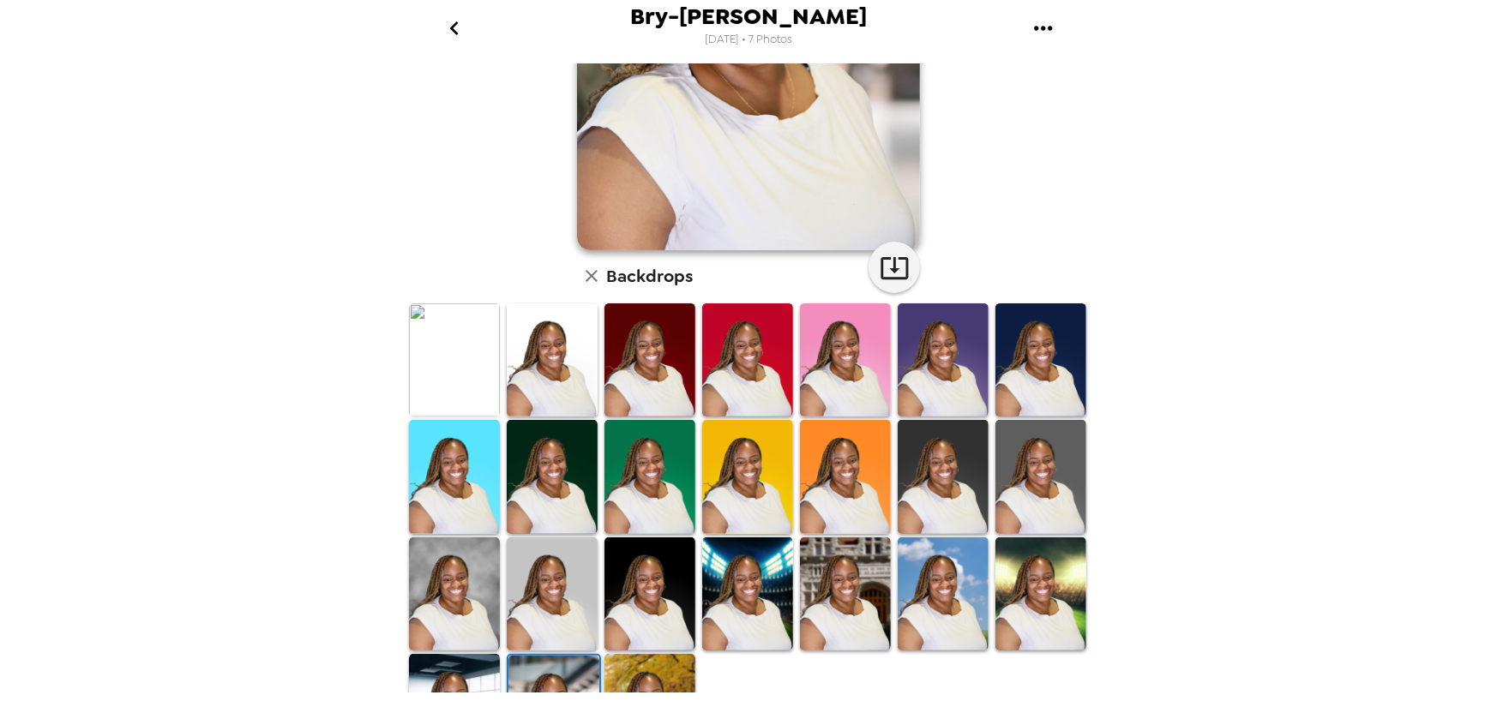
click at [1024, 509] on img at bounding box center [1040, 476] width 91 height 113
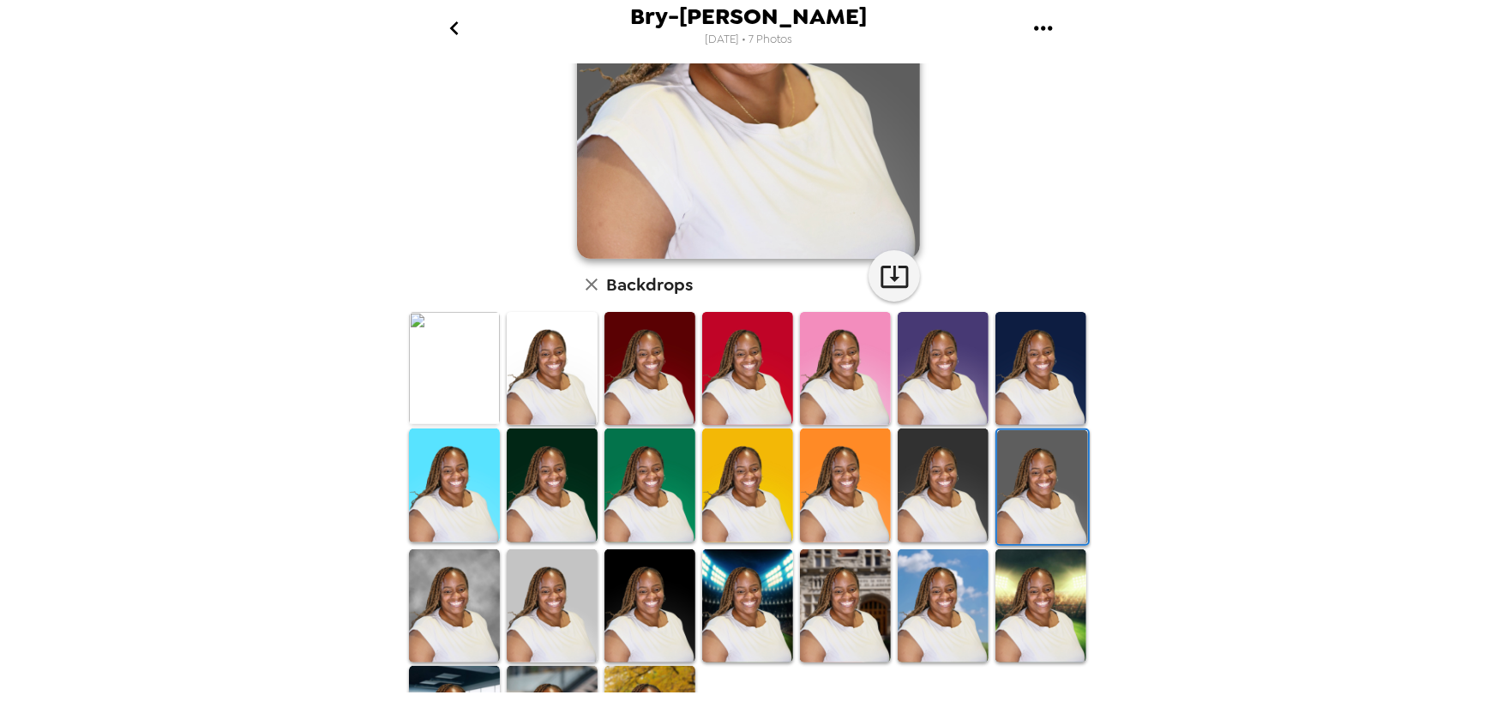
scroll to position [327, 0]
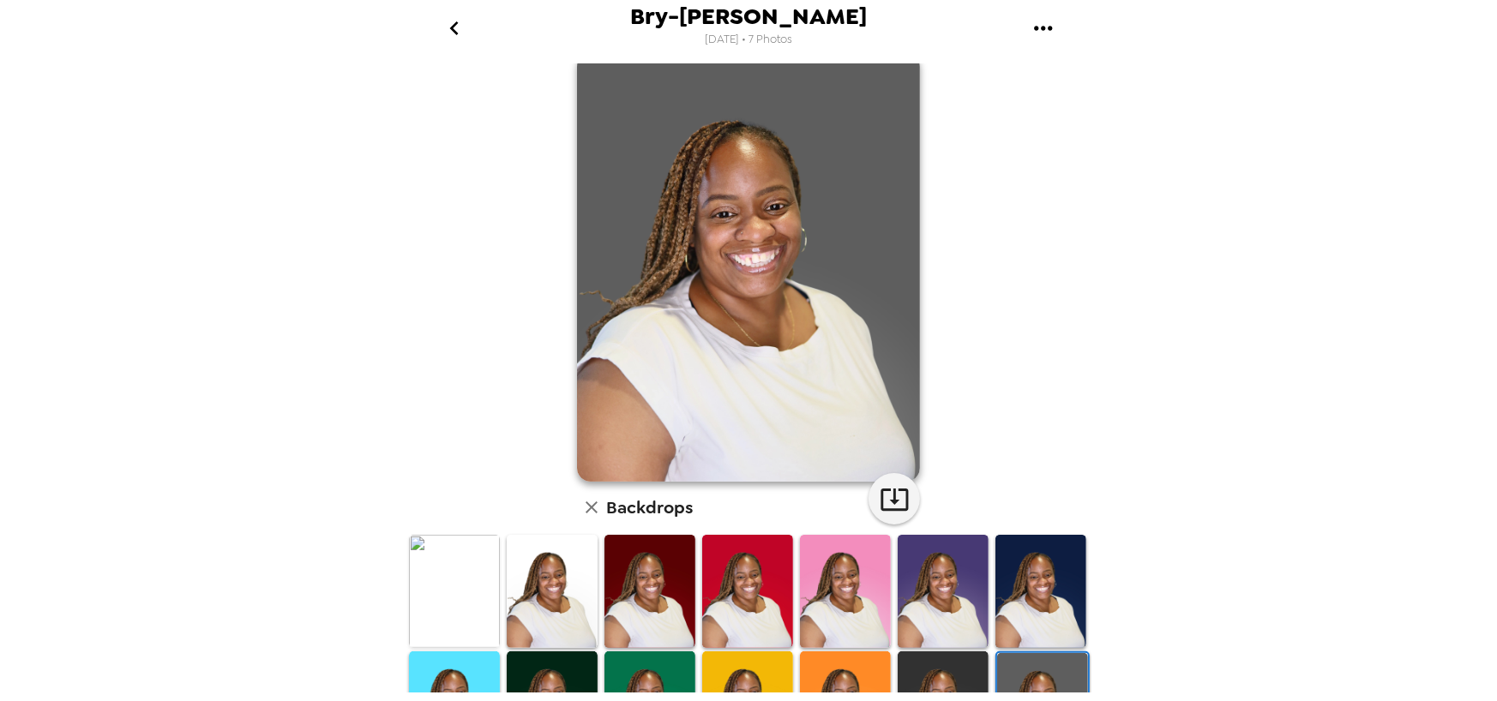
scroll to position [86, 0]
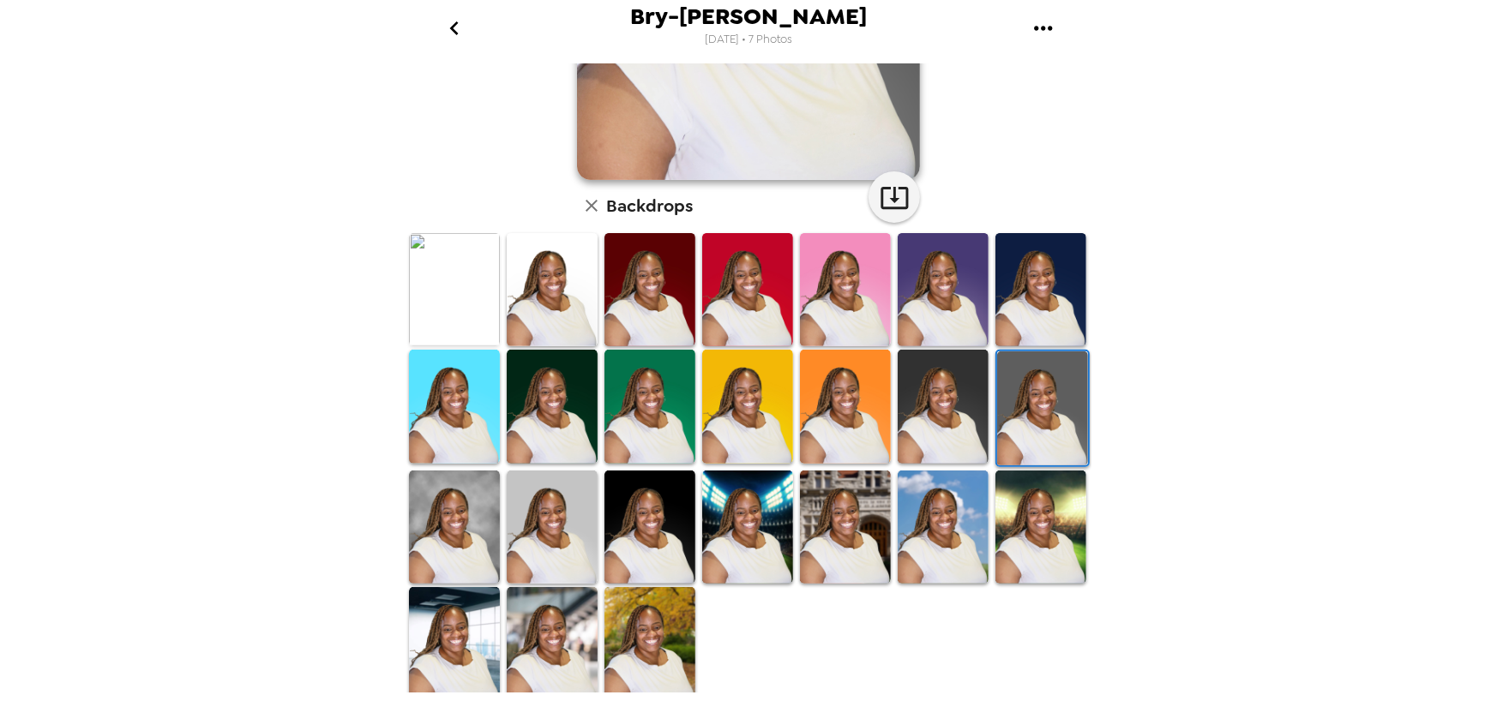
click at [652, 616] on img at bounding box center [649, 643] width 91 height 113
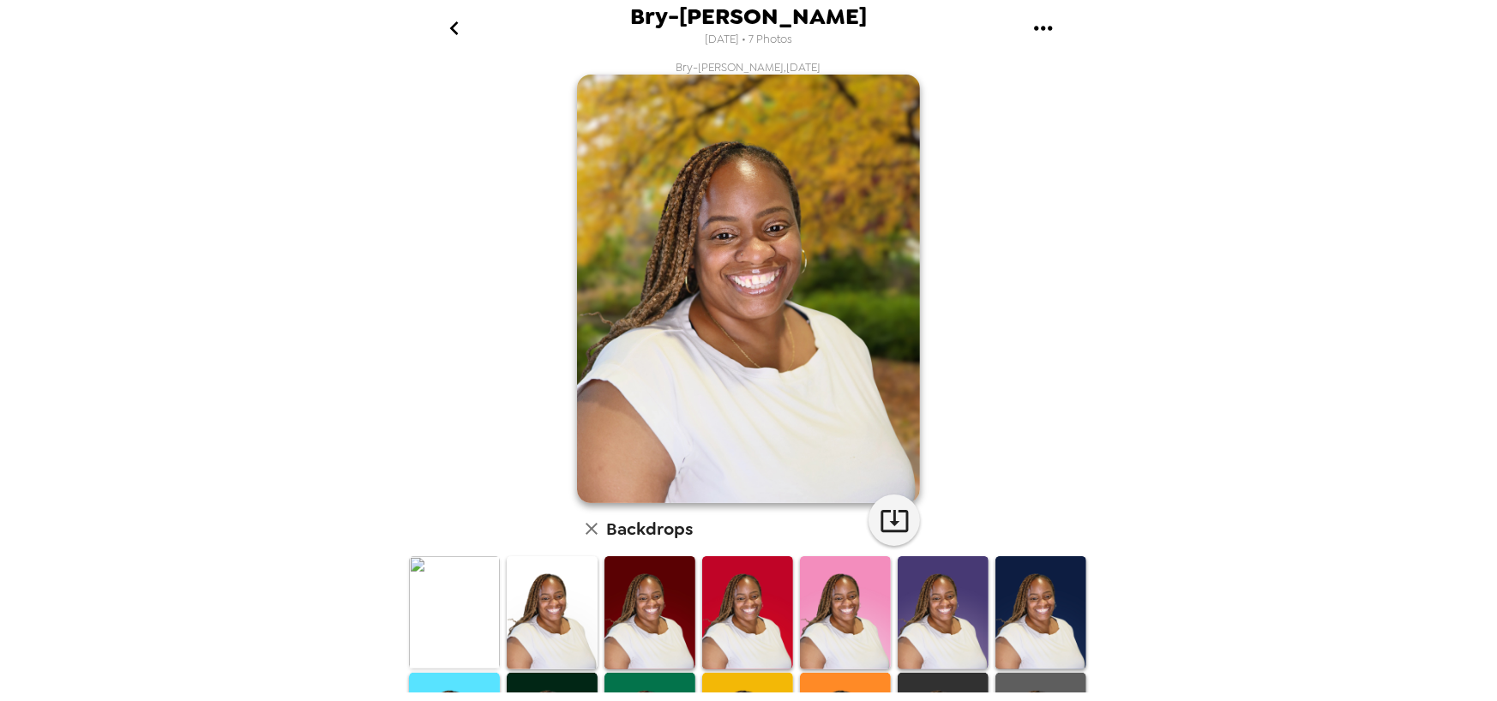
scroll to position [0, 0]
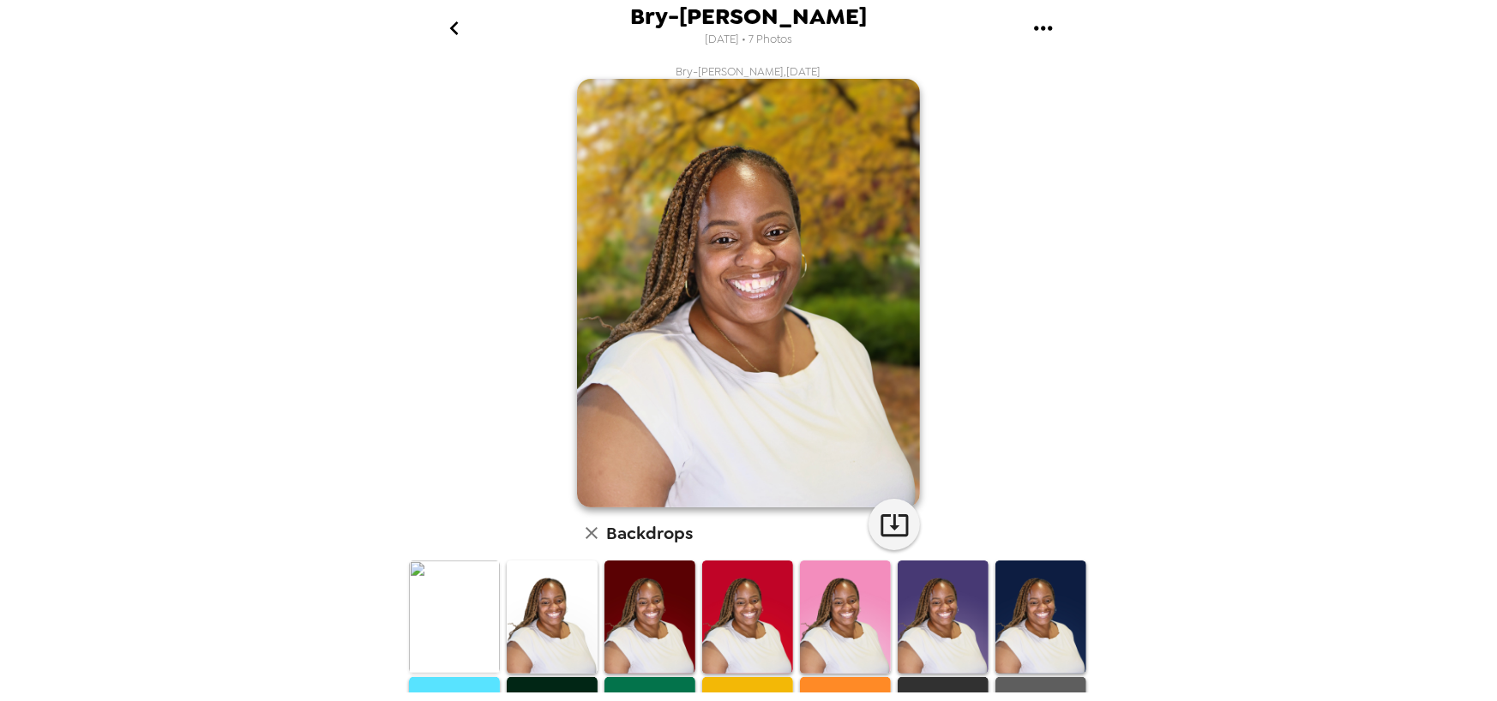
click at [454, 30] on icon "go back" at bounding box center [453, 28] width 9 height 14
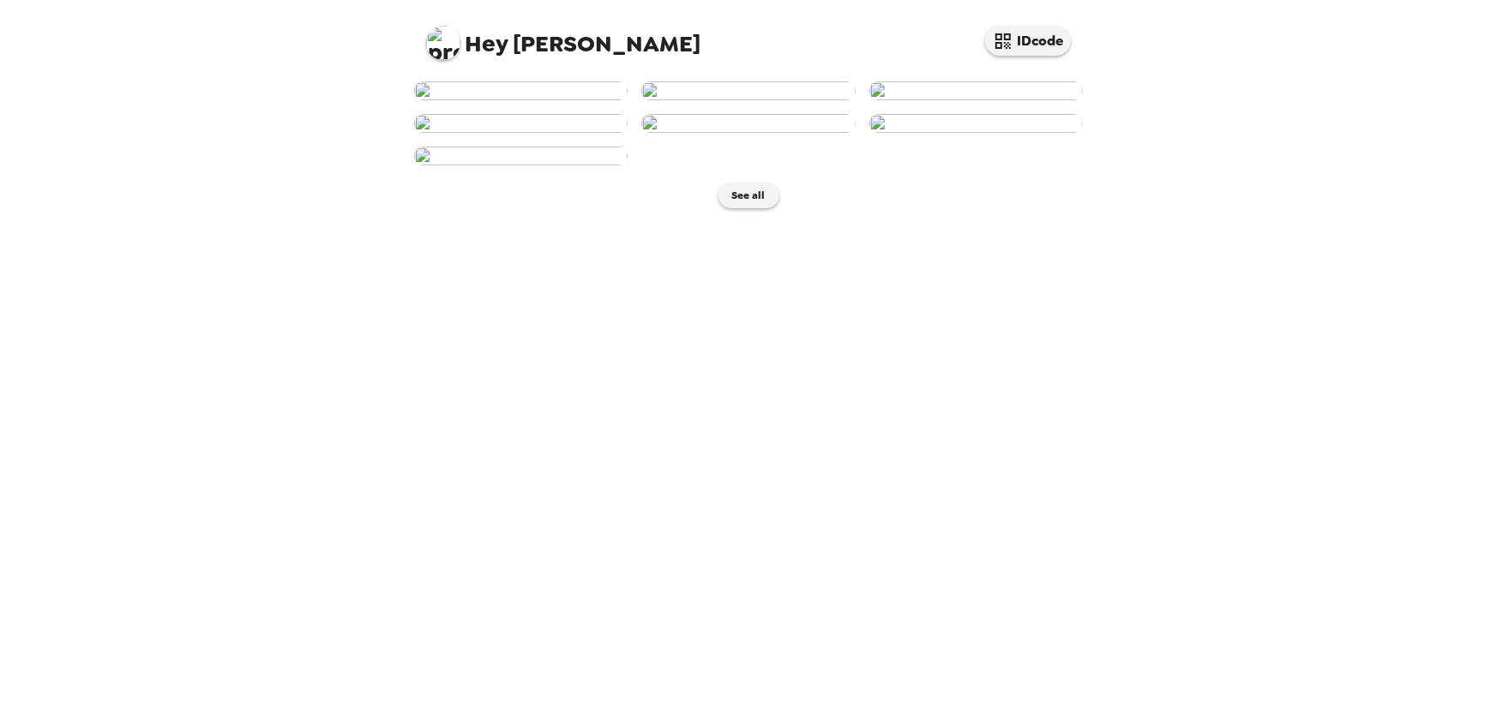
scroll to position [257, 0]
click at [556, 165] on img at bounding box center [520, 156] width 213 height 19
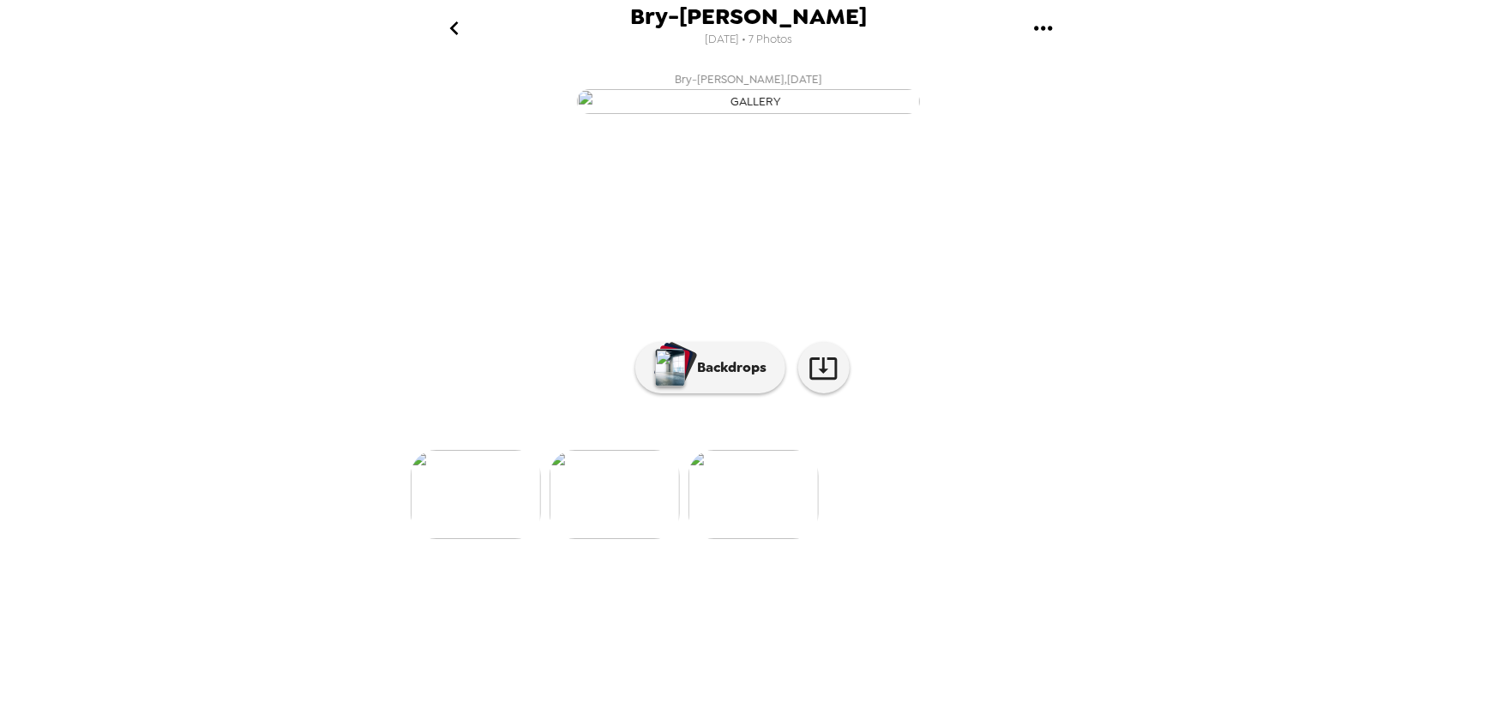
scroll to position [40, 0]
click at [704, 378] on p "Backdrops" at bounding box center [728, 367] width 78 height 21
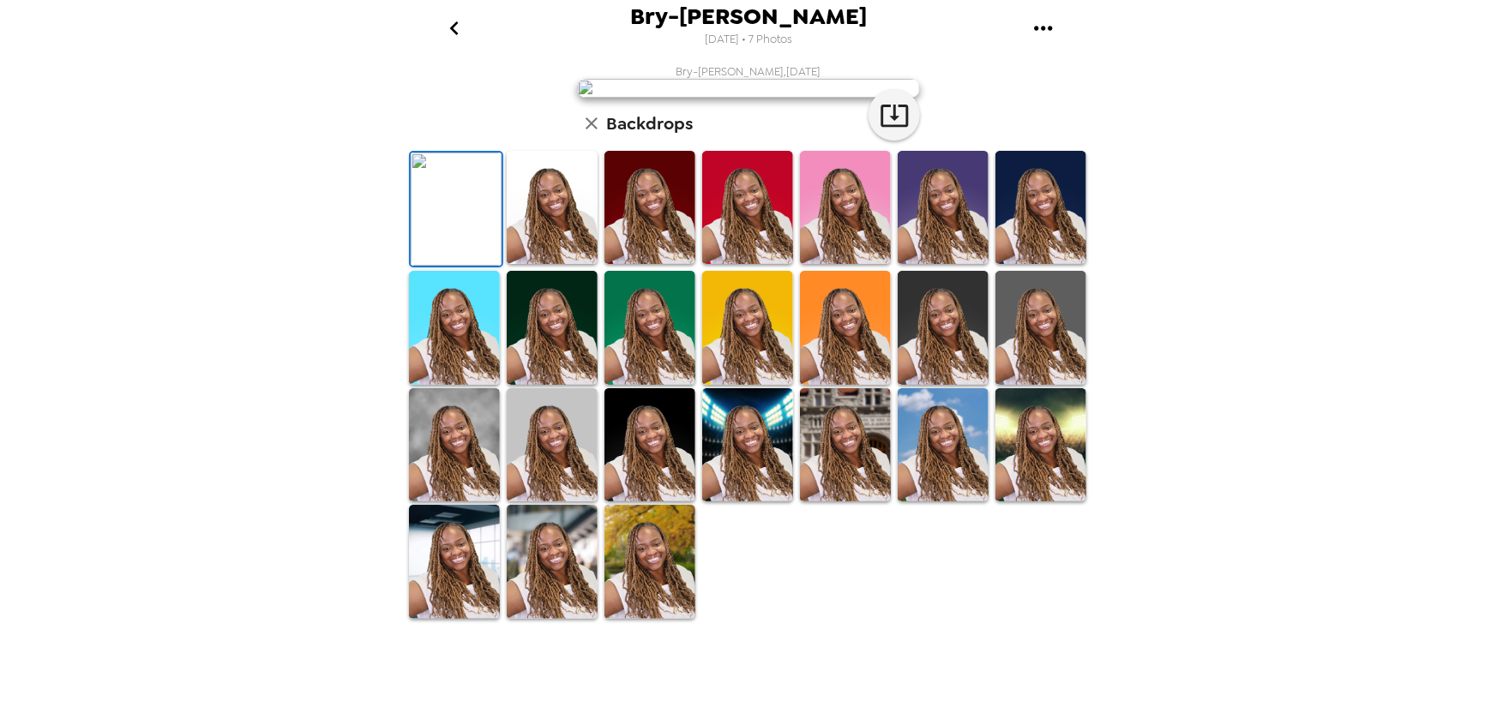
scroll to position [328, 0]
click at [658, 618] on img at bounding box center [649, 561] width 91 height 113
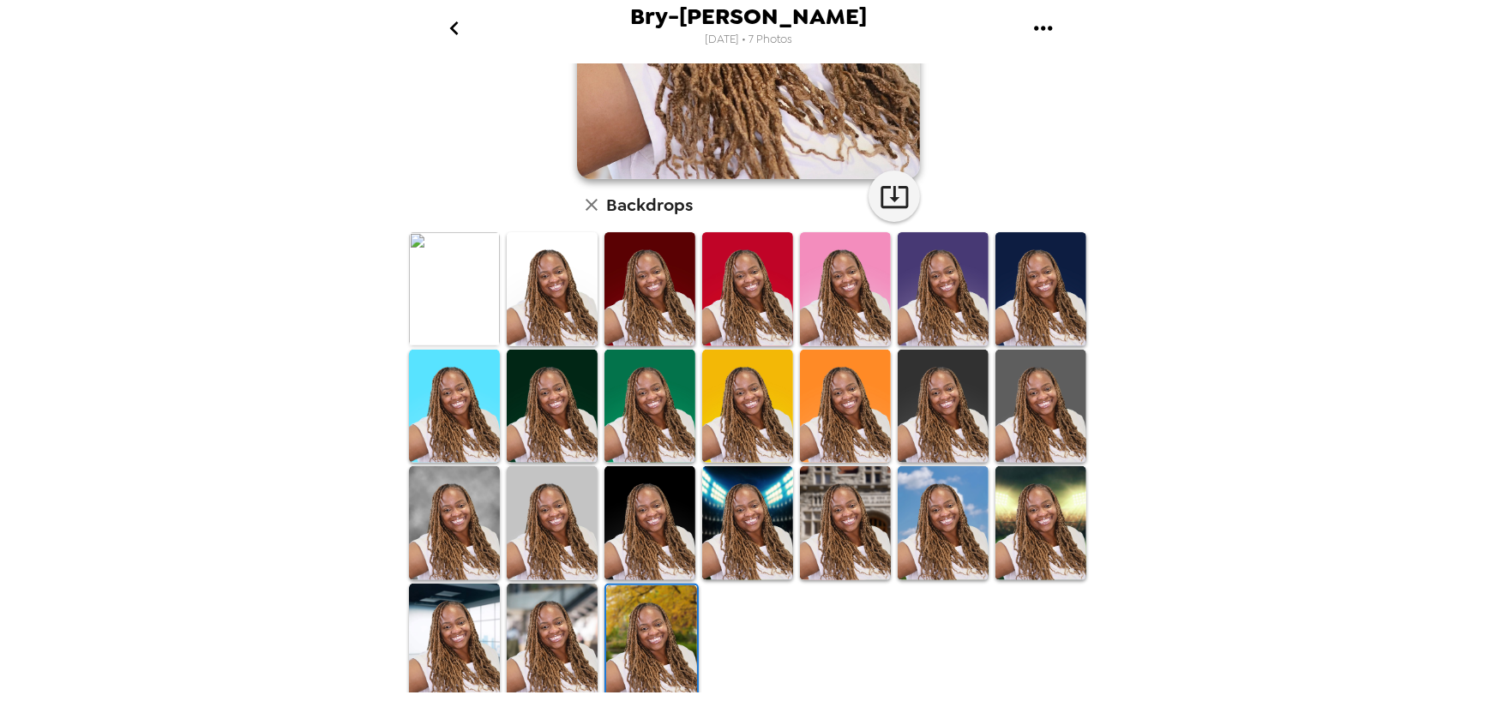
click at [1031, 507] on img at bounding box center [1040, 522] width 91 height 113
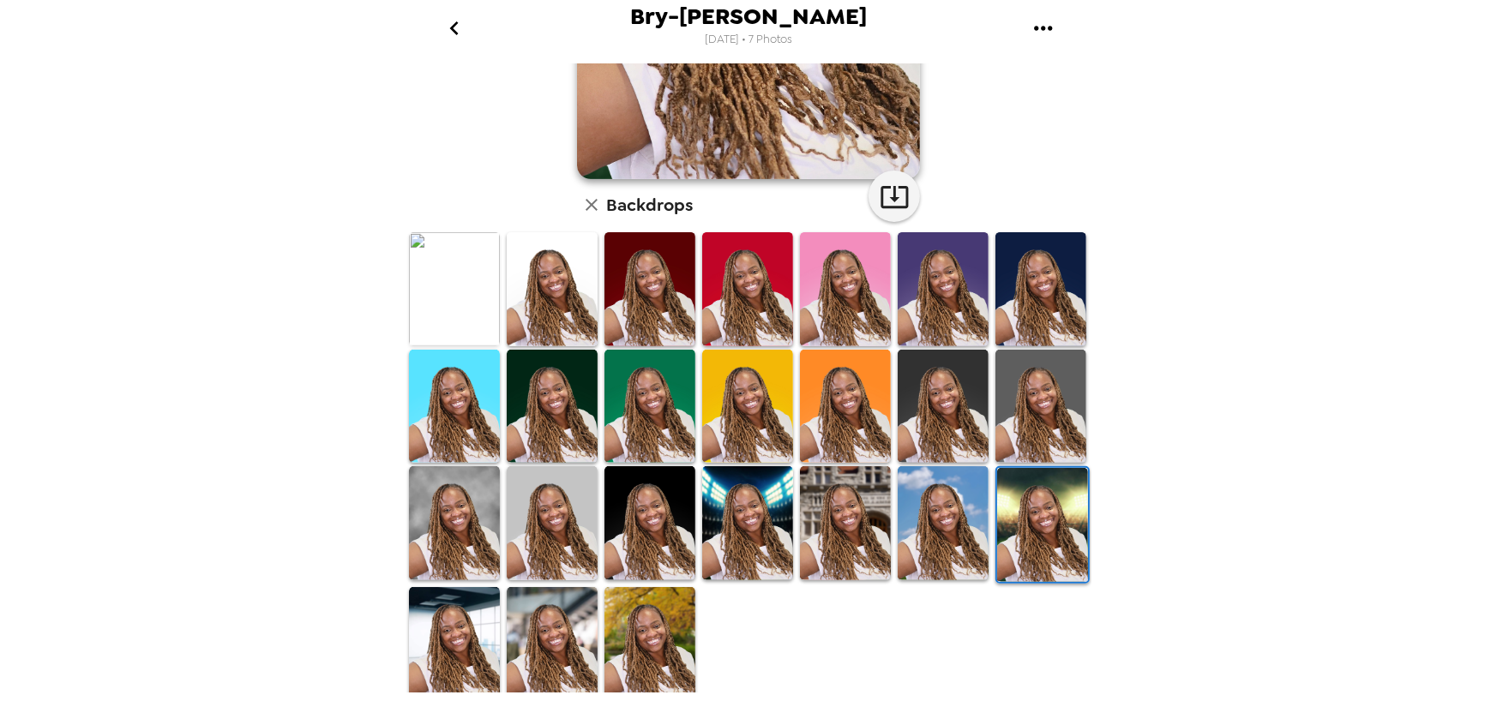
click at [285, 261] on div "Bry-[PERSON_NAME] [DATE] • 7 Photos Bry-[PERSON_NAME] , [DATE] Backdrops" at bounding box center [748, 350] width 1497 height 701
click at [691, 637] on div at bounding box center [650, 643] width 98 height 117
click at [666, 638] on img at bounding box center [649, 643] width 91 height 113
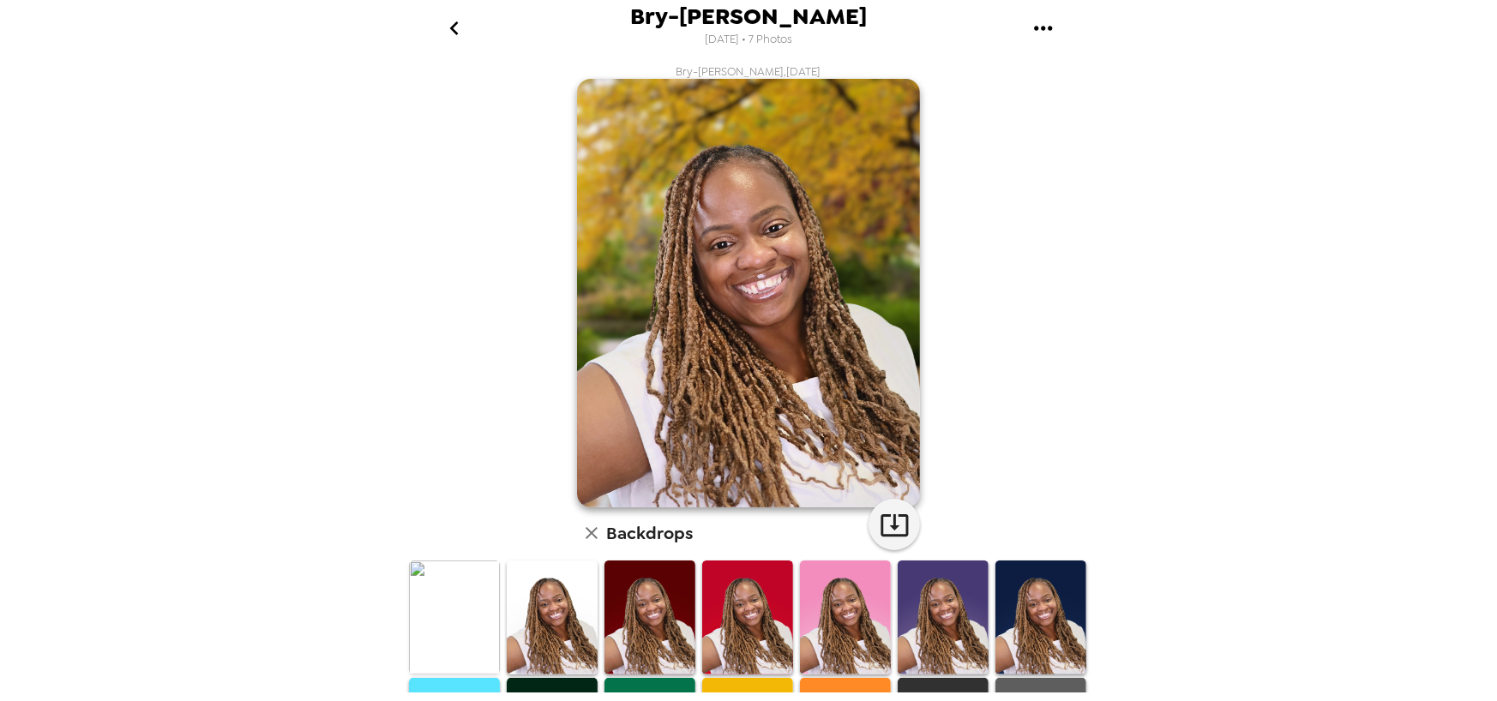
scroll to position [328, 0]
